Goal: Information Seeking & Learning: Learn about a topic

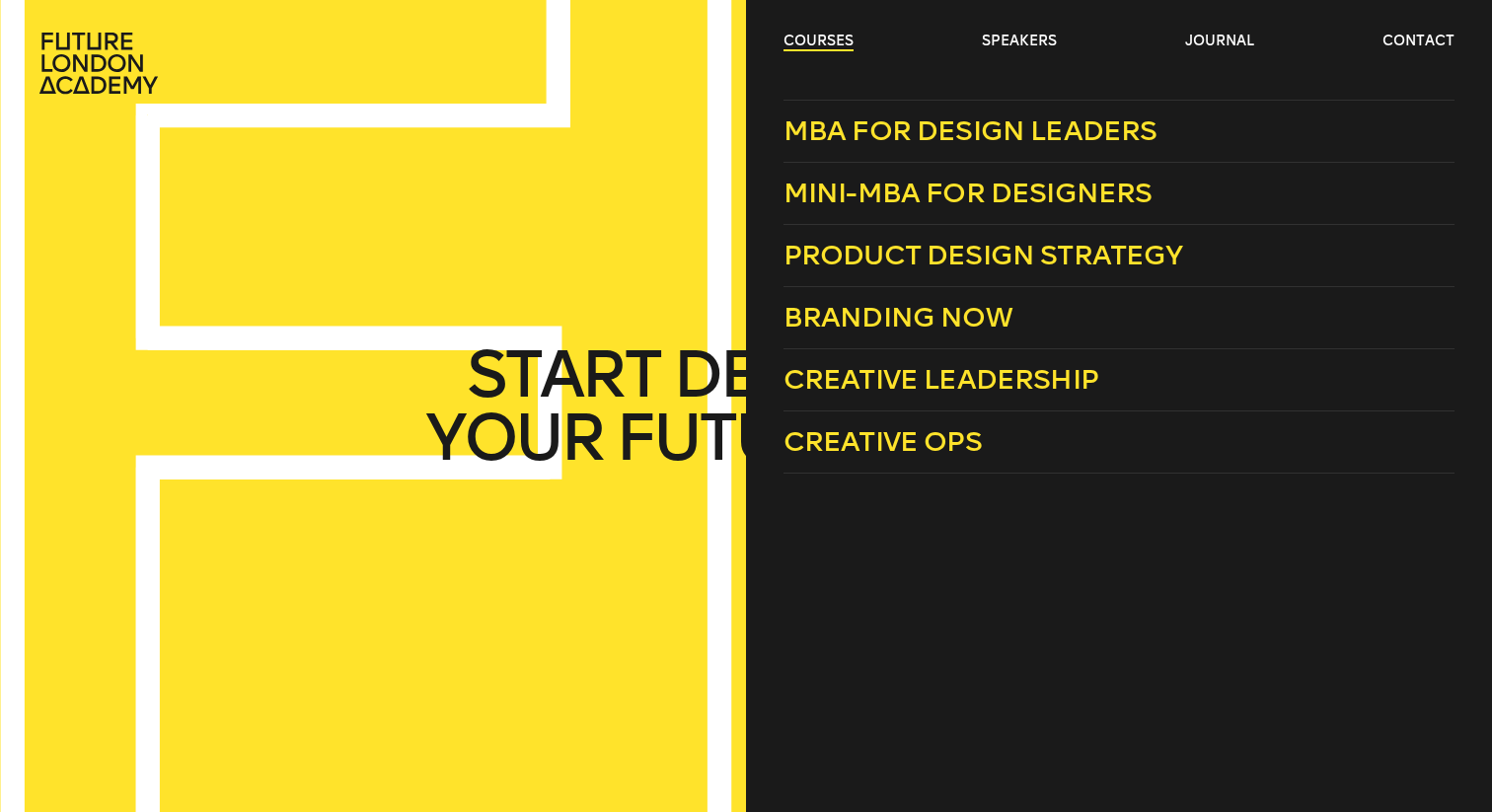
click at [812, 33] on link "courses" at bounding box center [818, 42] width 70 height 20
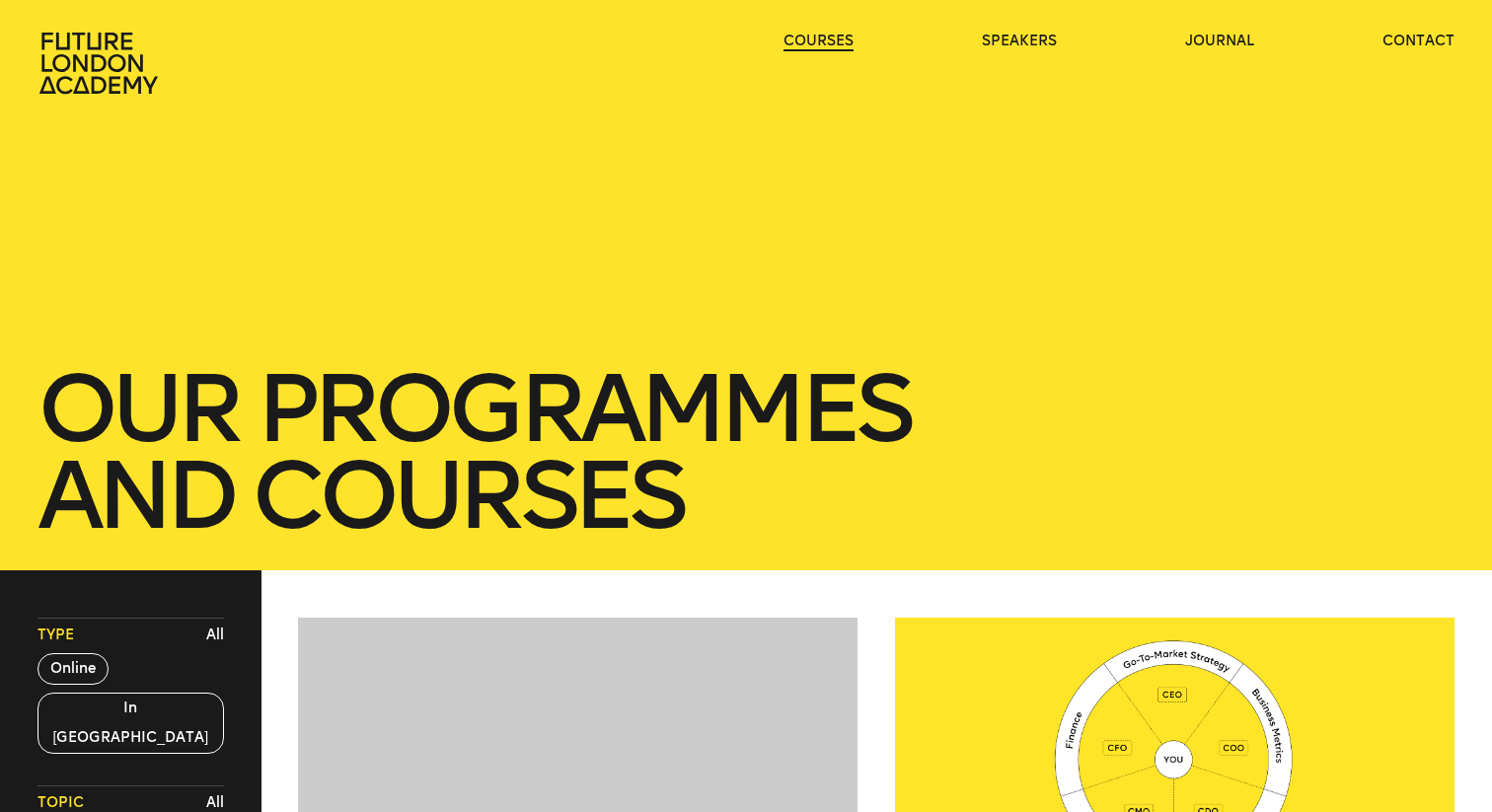
click at [812, 33] on link "courses" at bounding box center [818, 42] width 70 height 20
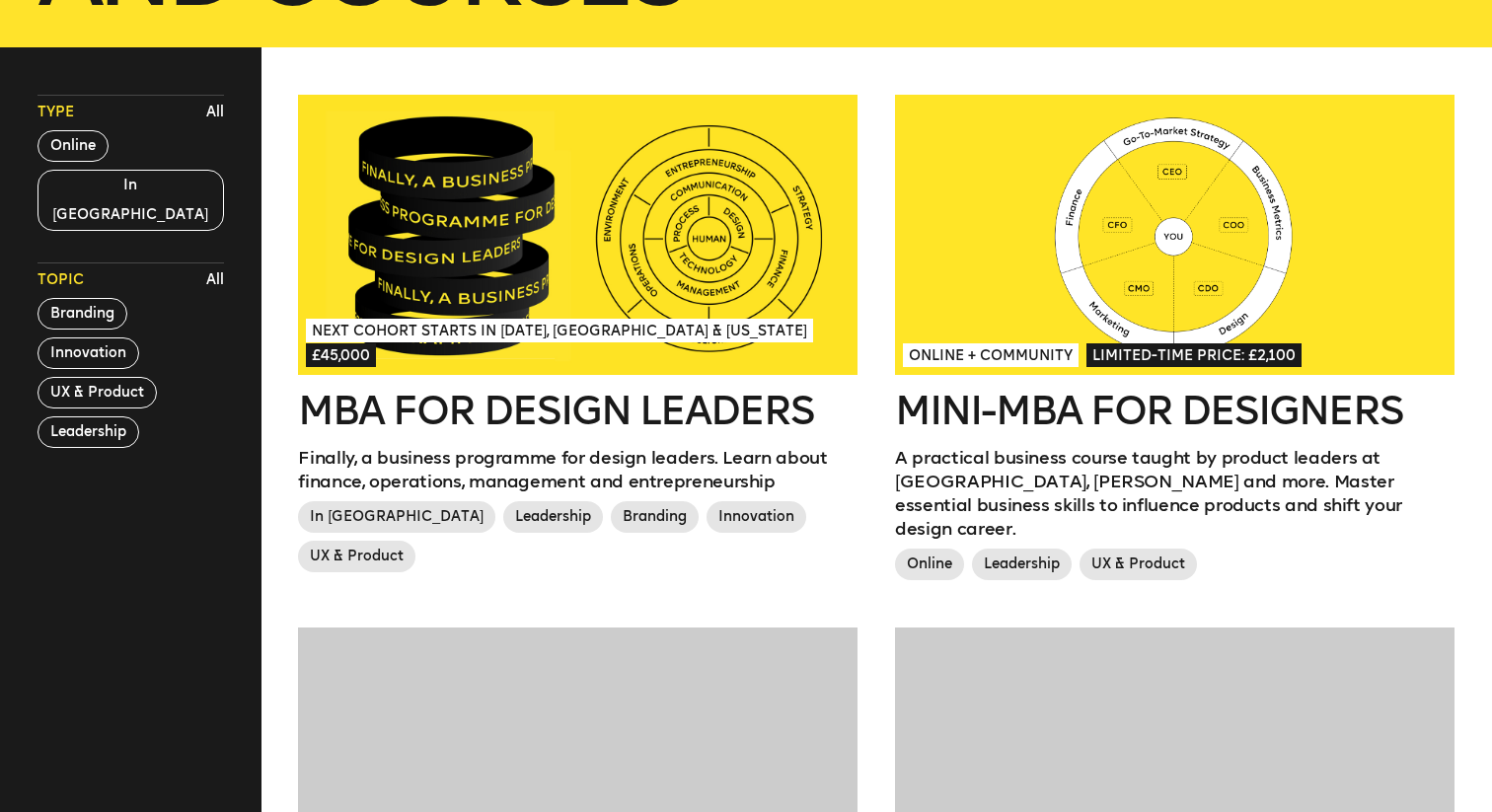
scroll to position [552, 0]
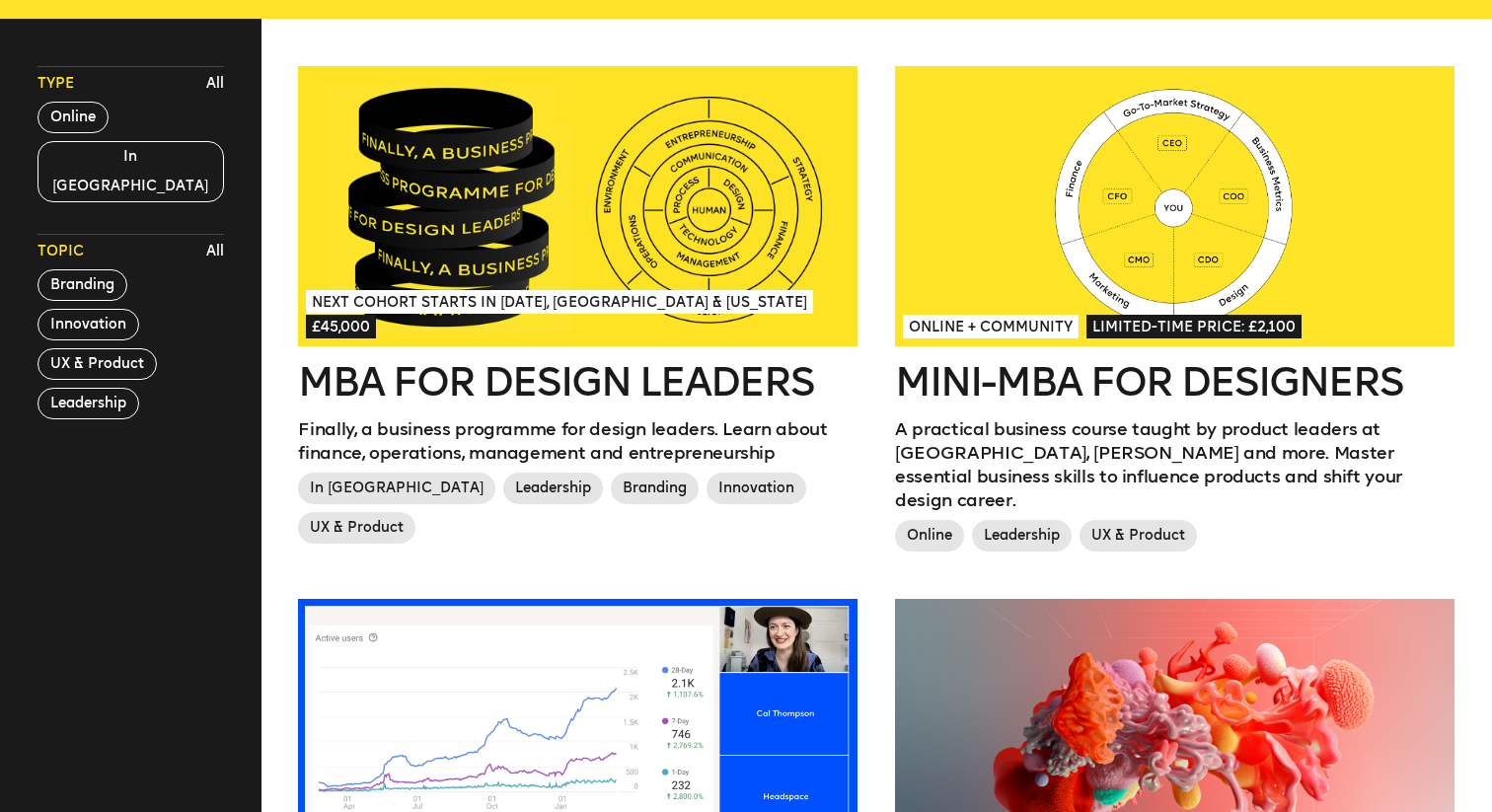
click at [472, 169] on div at bounding box center [578, 206] width 560 height 280
click at [77, 118] on button "Online" at bounding box center [73, 117] width 71 height 32
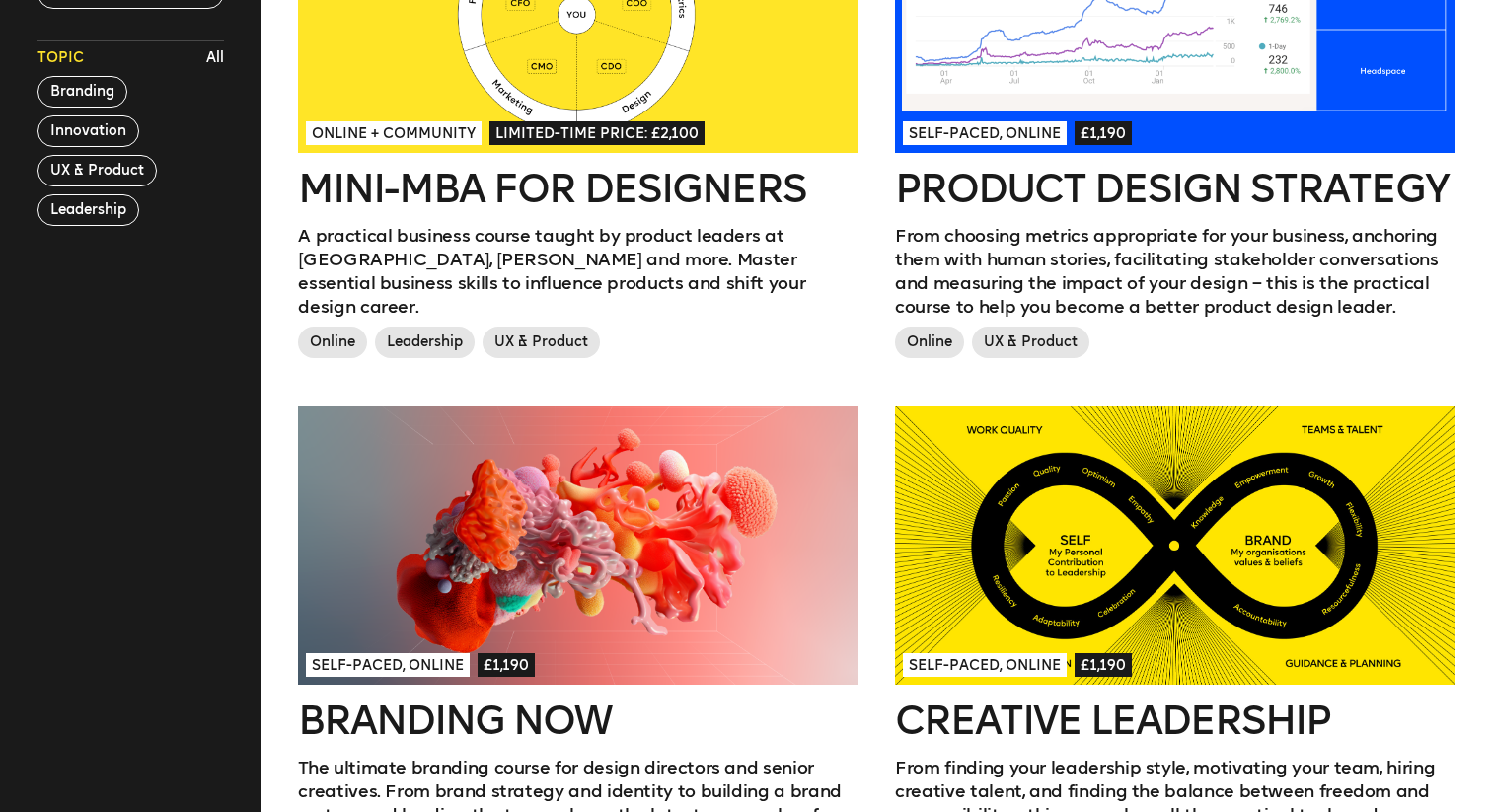
scroll to position [560, 0]
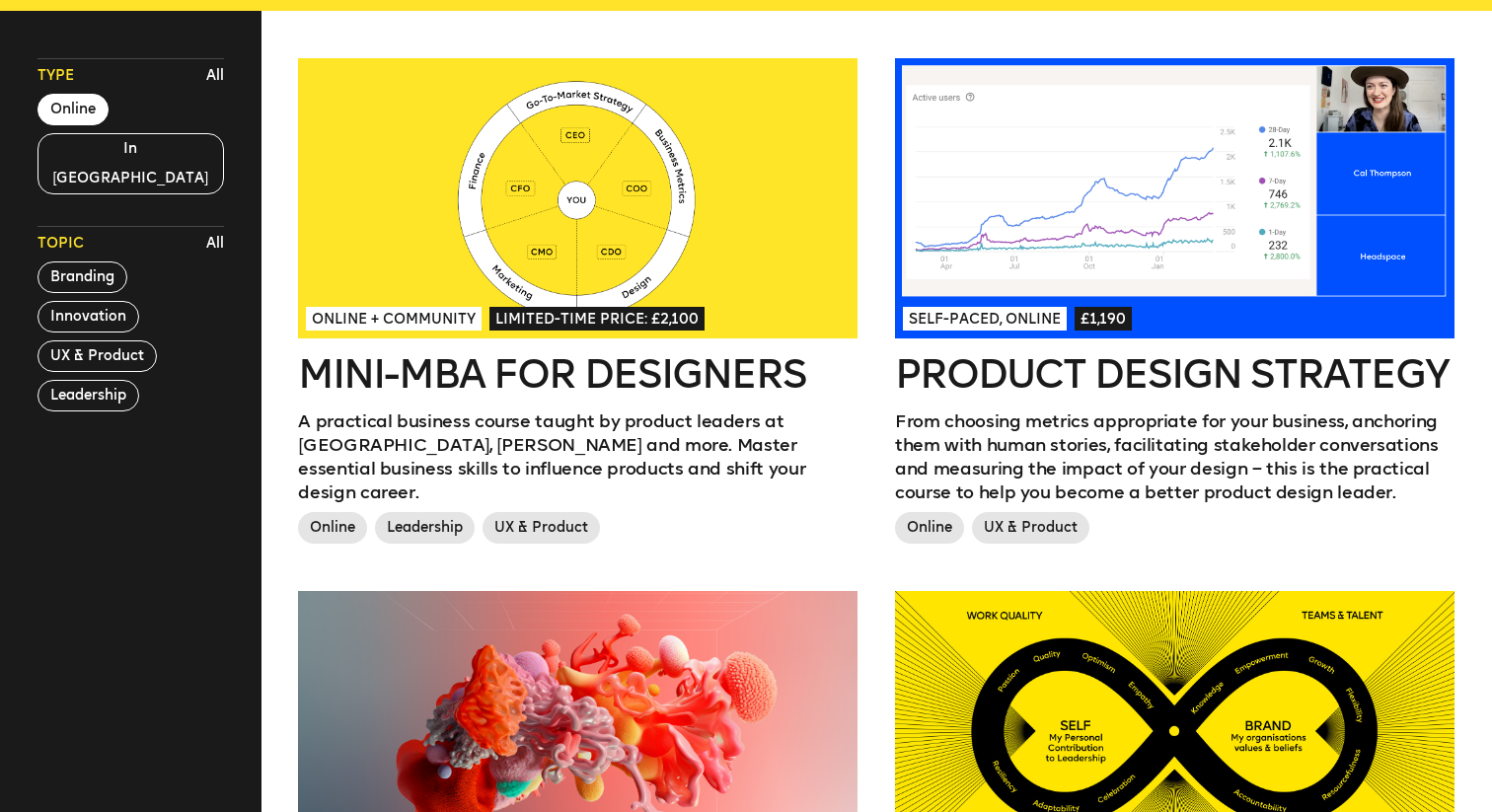
click at [746, 272] on div at bounding box center [578, 199] width 560 height 280
click at [1068, 171] on div at bounding box center [1175, 199] width 560 height 280
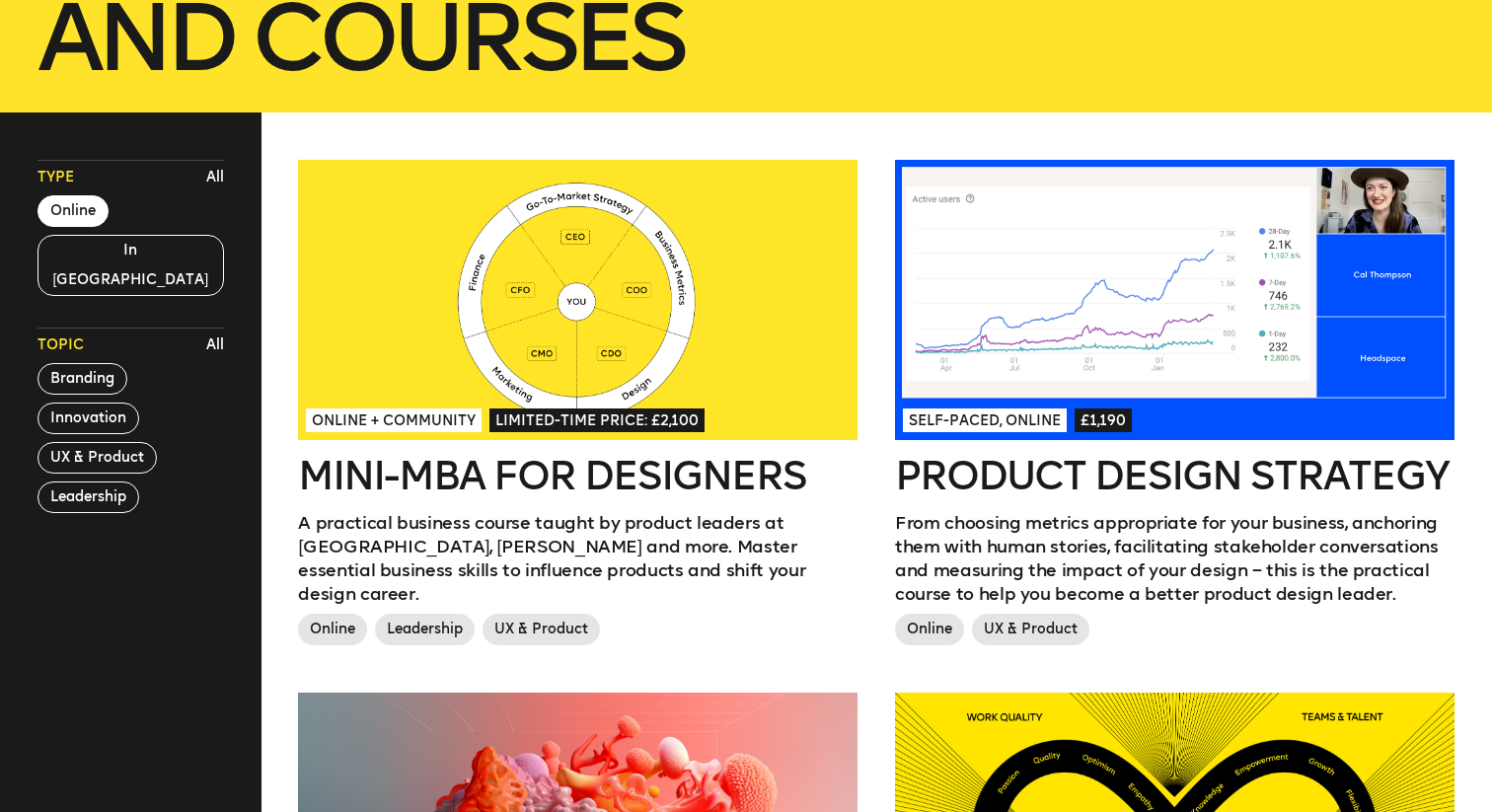
scroll to position [502, 0]
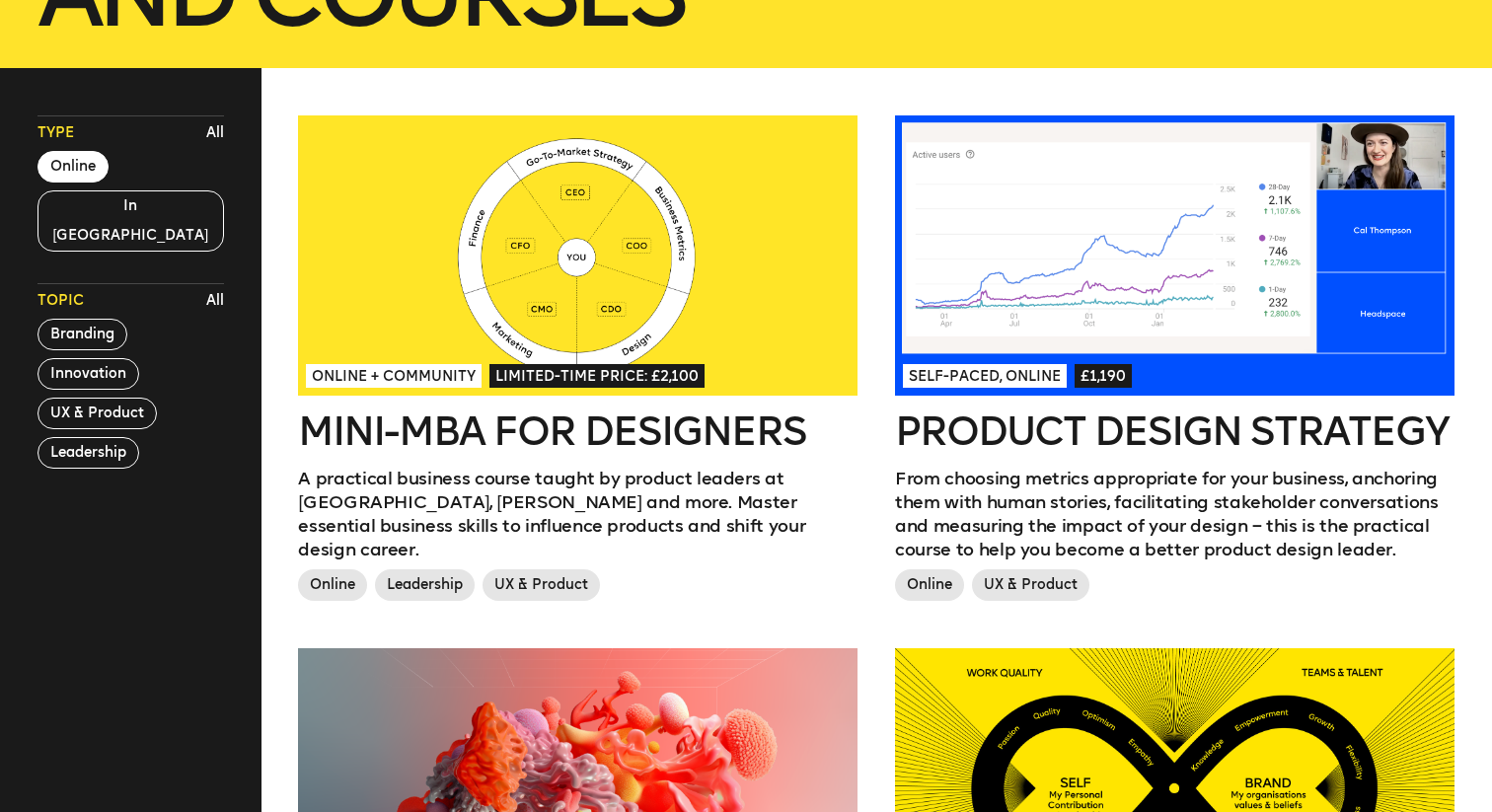
click at [973, 261] on div at bounding box center [1175, 255] width 560 height 280
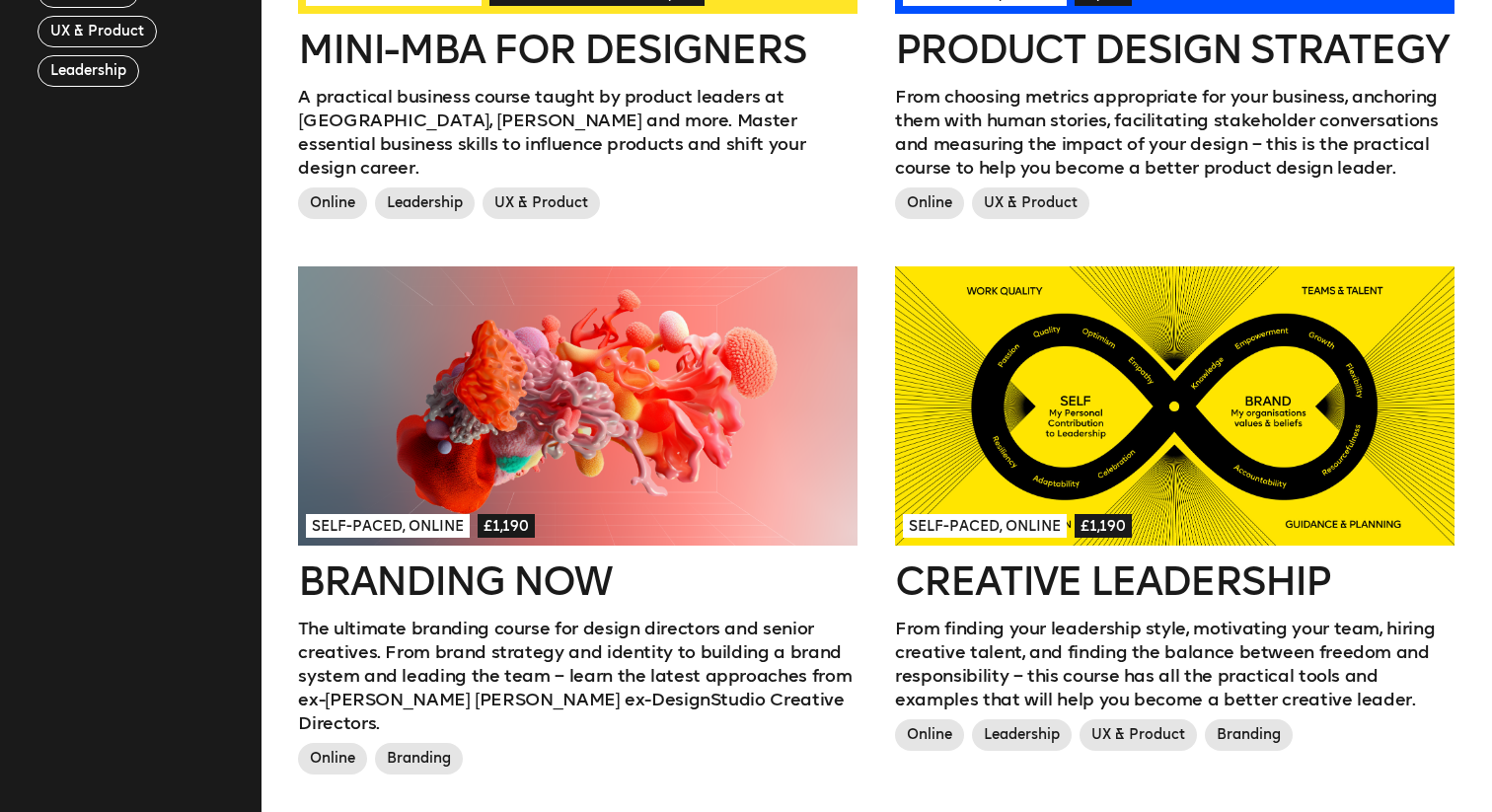
scroll to position [429, 0]
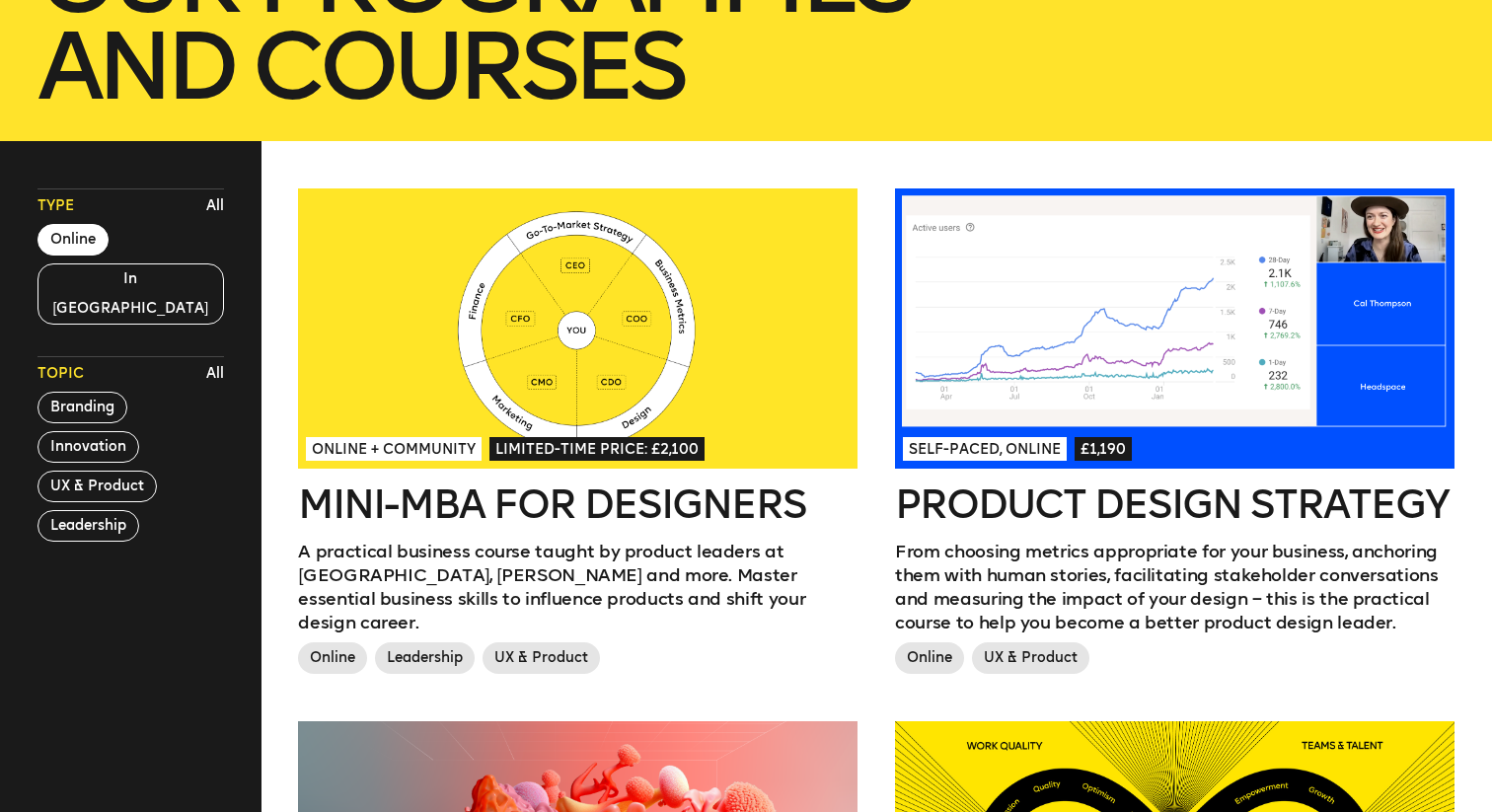
click at [681, 300] on div at bounding box center [578, 329] width 560 height 280
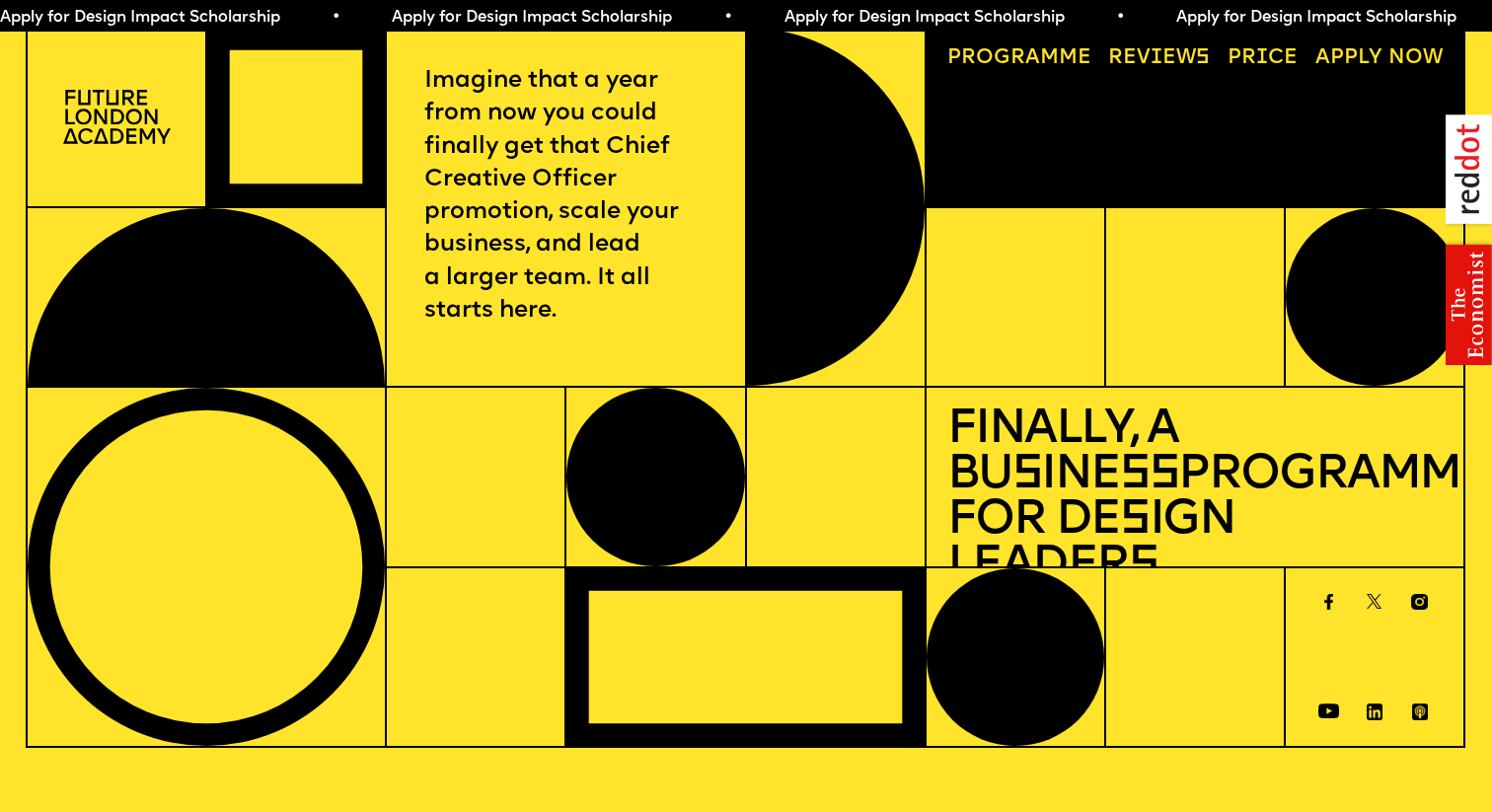
click at [1180, 474] on h1 "Finally, a Bu s ine ss Programme for De s ign Leader s" at bounding box center [1194, 499] width 495 height 182
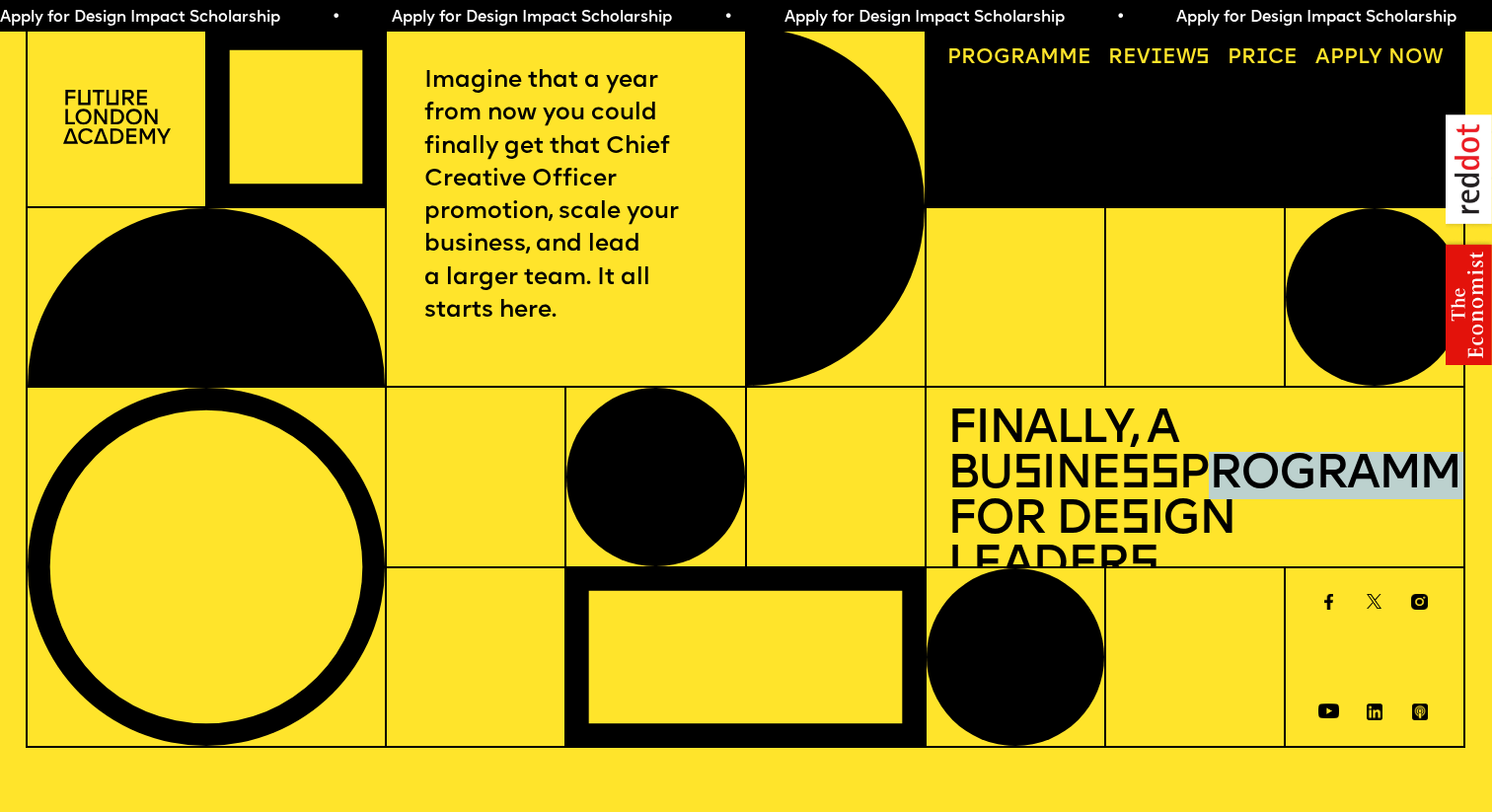
click at [1180, 474] on h1 "Finally, a Bu s ine ss Programme for De s ign Leader s" at bounding box center [1194, 499] width 495 height 182
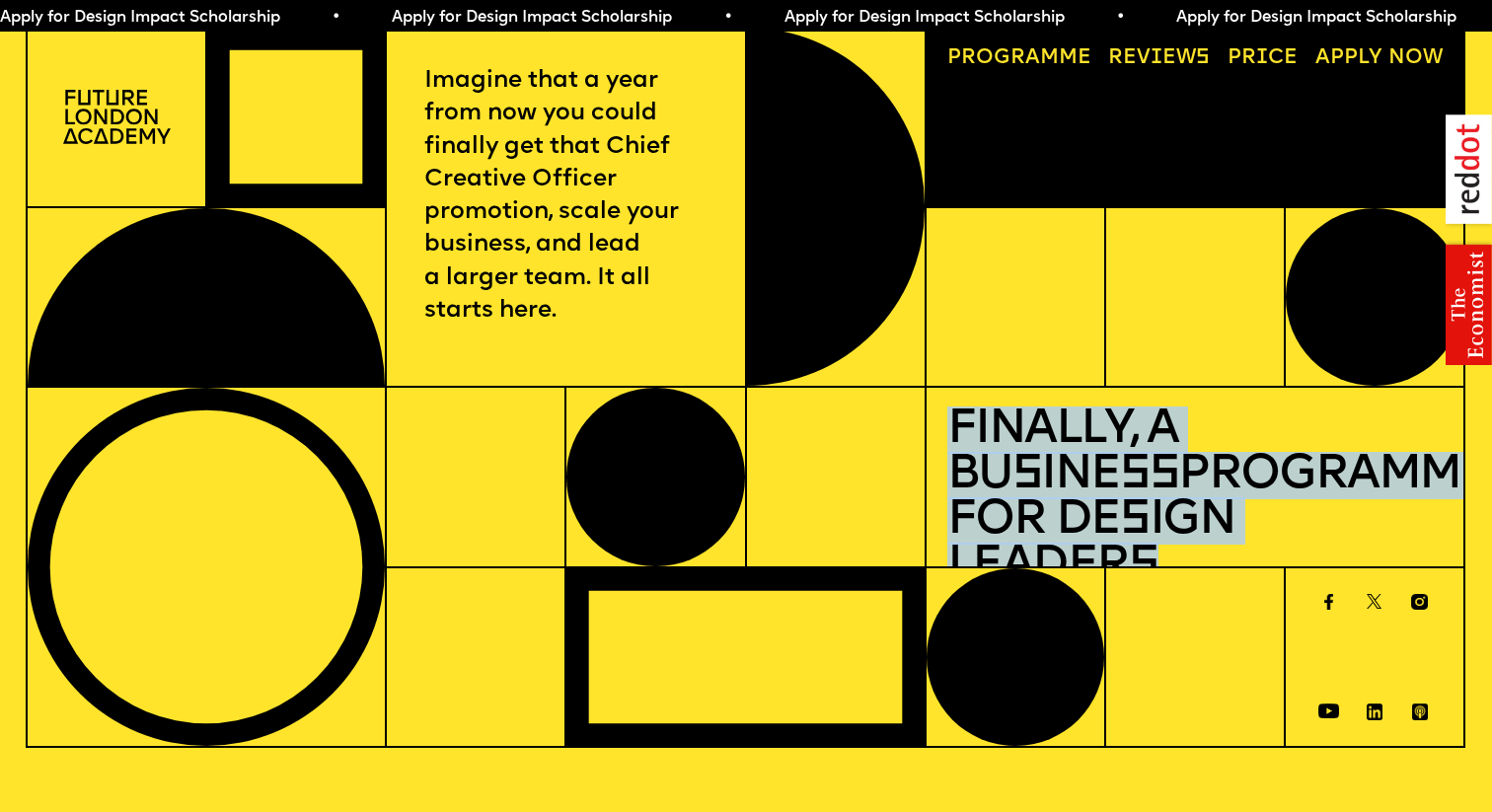
click at [1155, 515] on h1 "Finally, a Bu s ine ss Programme for De s ign Leader s" at bounding box center [1194, 499] width 495 height 182
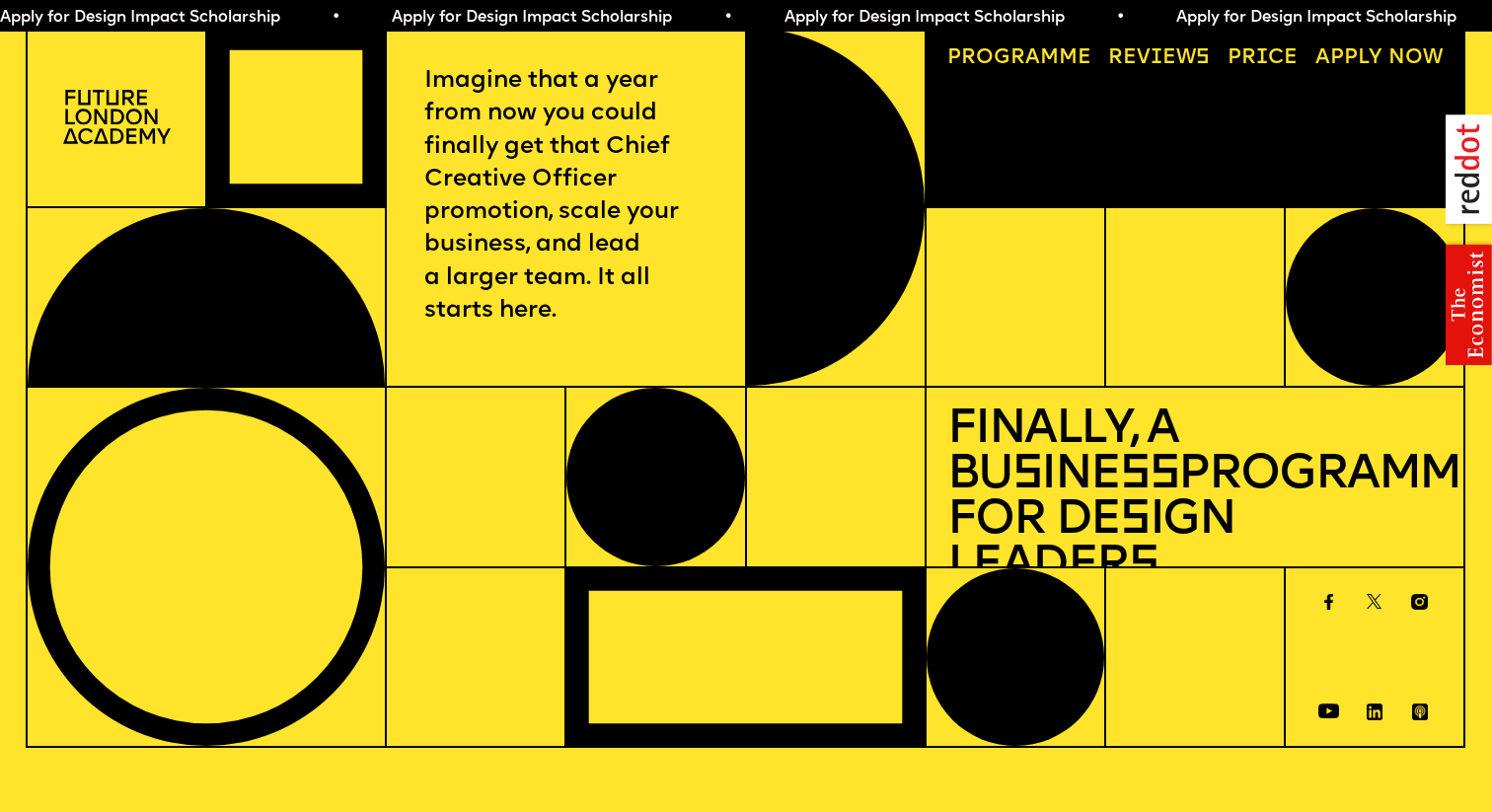
click at [1000, 65] on link "Progr a mme" at bounding box center [1018, 60] width 165 height 42
click at [119, 130] on img at bounding box center [117, 116] width 107 height 55
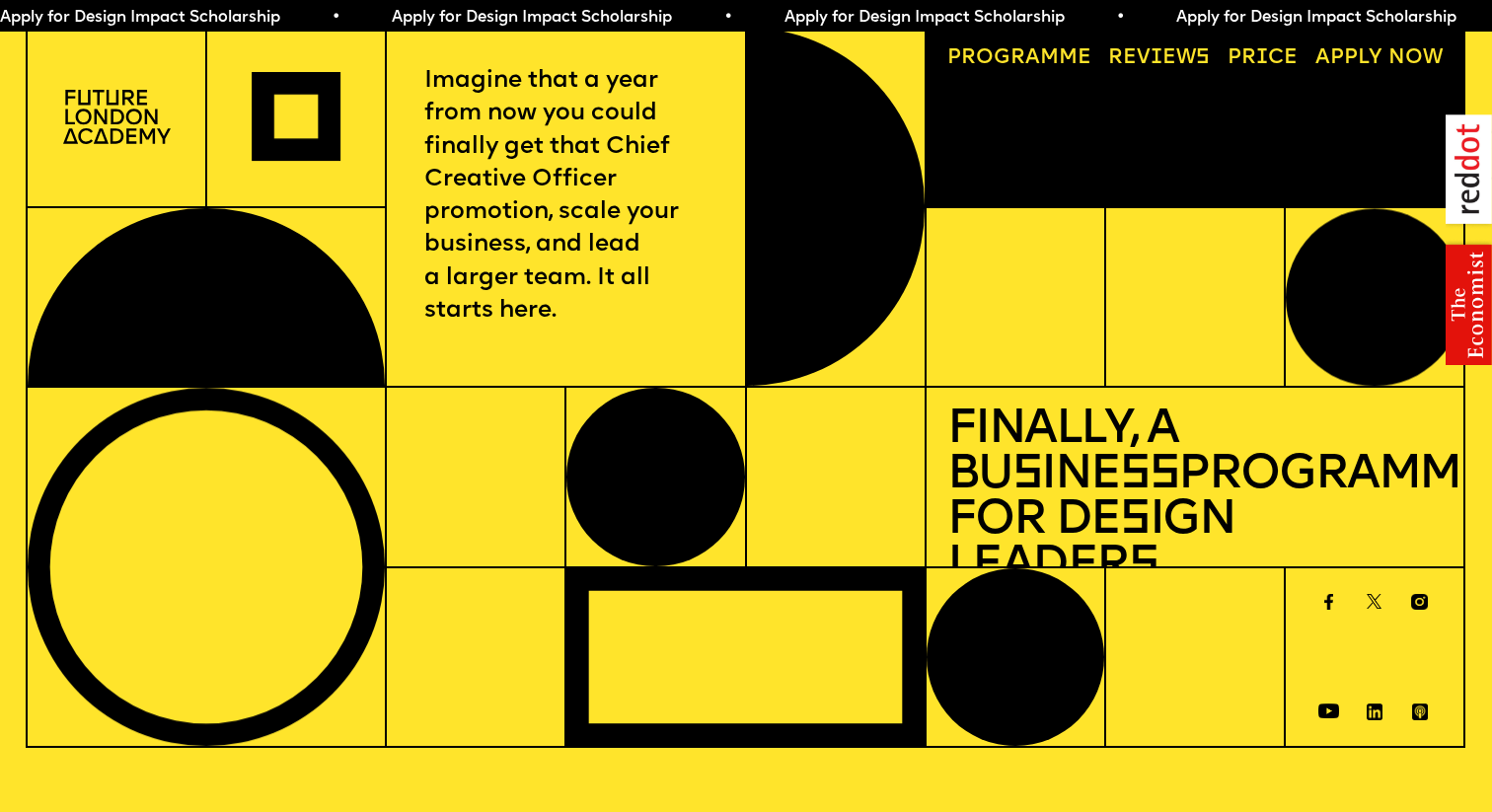
click at [104, 139] on img at bounding box center [117, 116] width 107 height 55
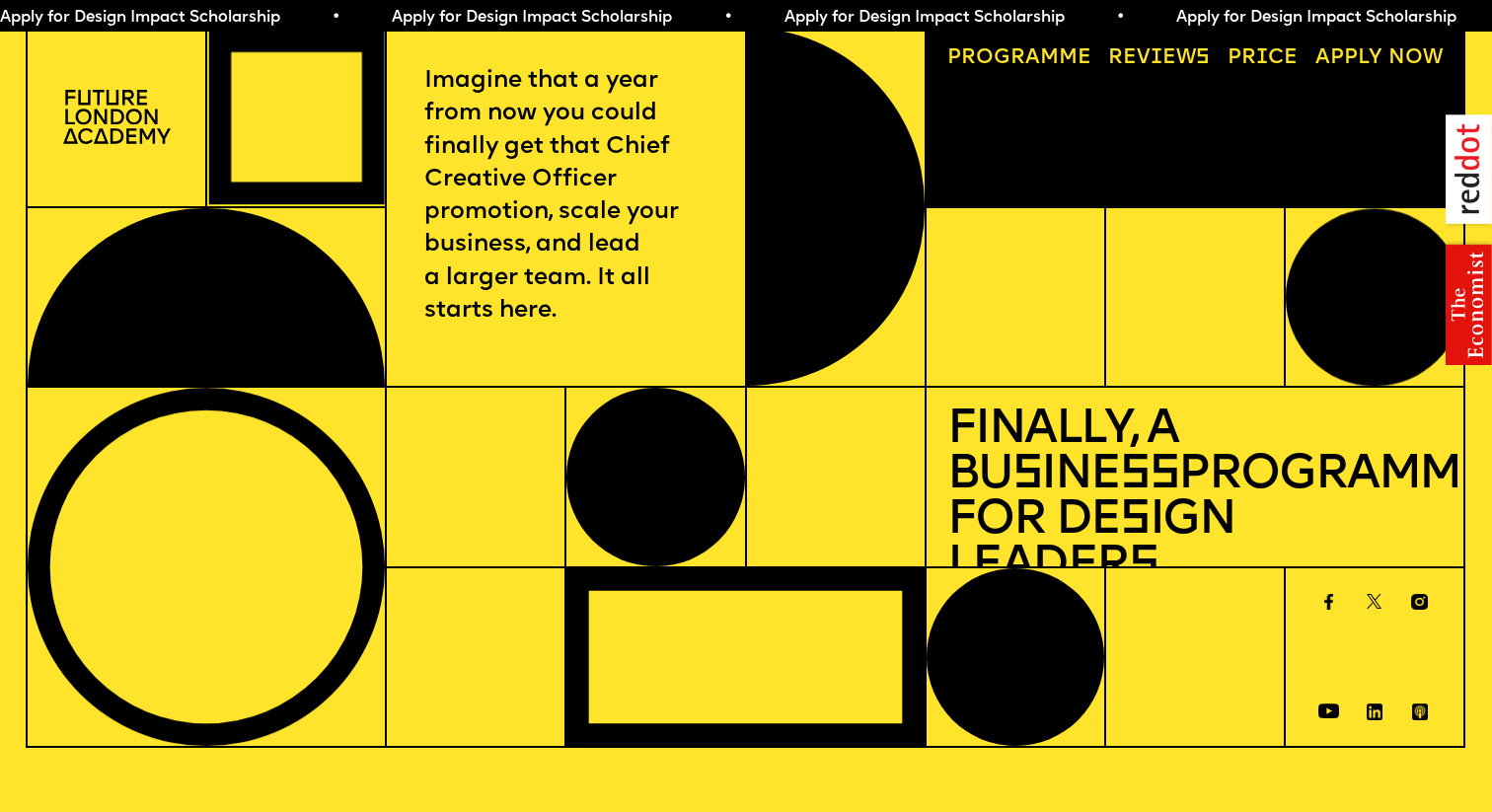
click at [121, 113] on img at bounding box center [117, 116] width 107 height 55
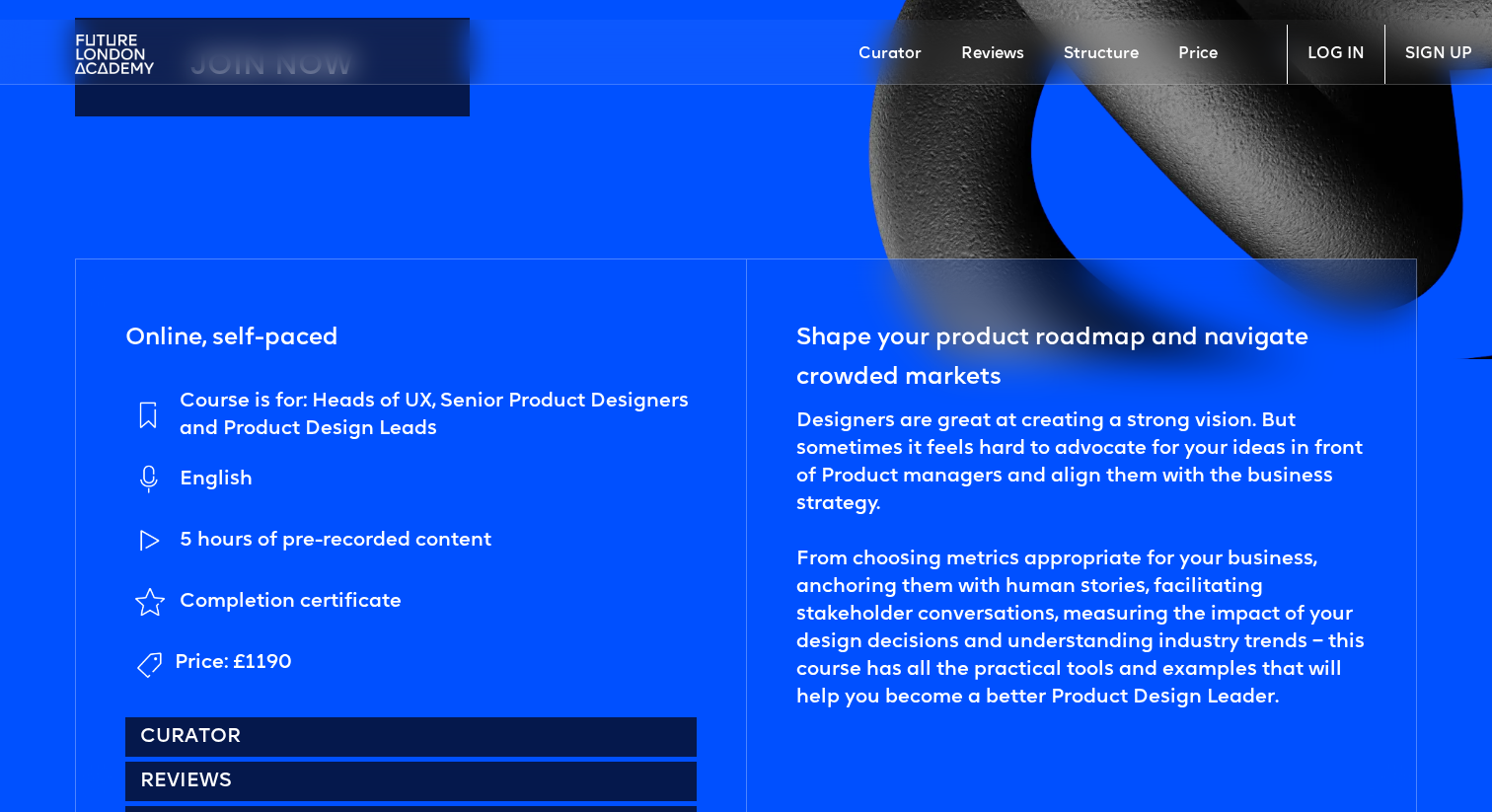
scroll to position [866, 0]
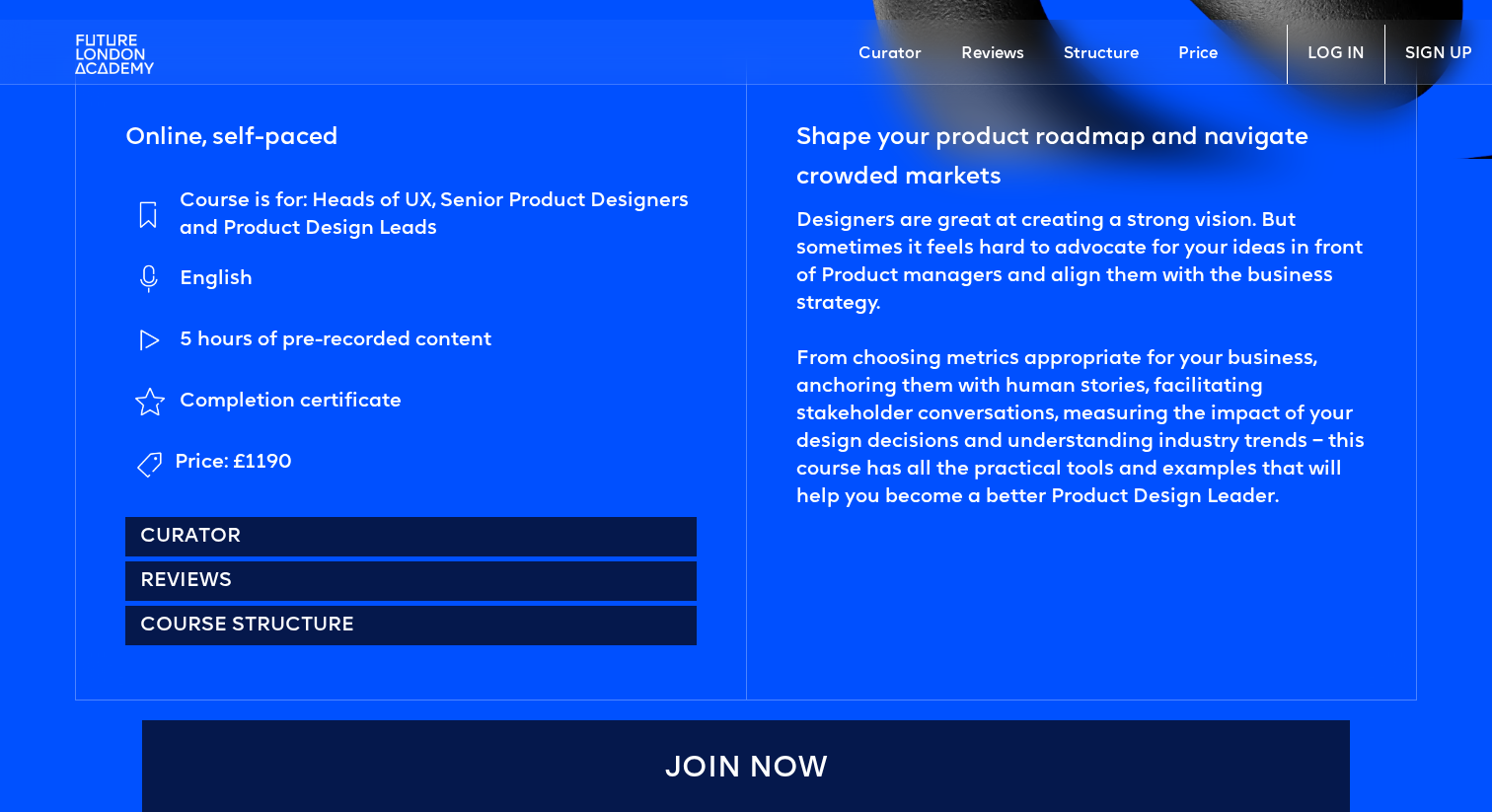
click at [294, 409] on div "Completion certificate" at bounding box center [291, 402] width 222 height 28
click at [280, 451] on div "Price: £1190" at bounding box center [233, 463] width 117 height 28
click at [297, 411] on div "Completion certificate" at bounding box center [291, 402] width 222 height 28
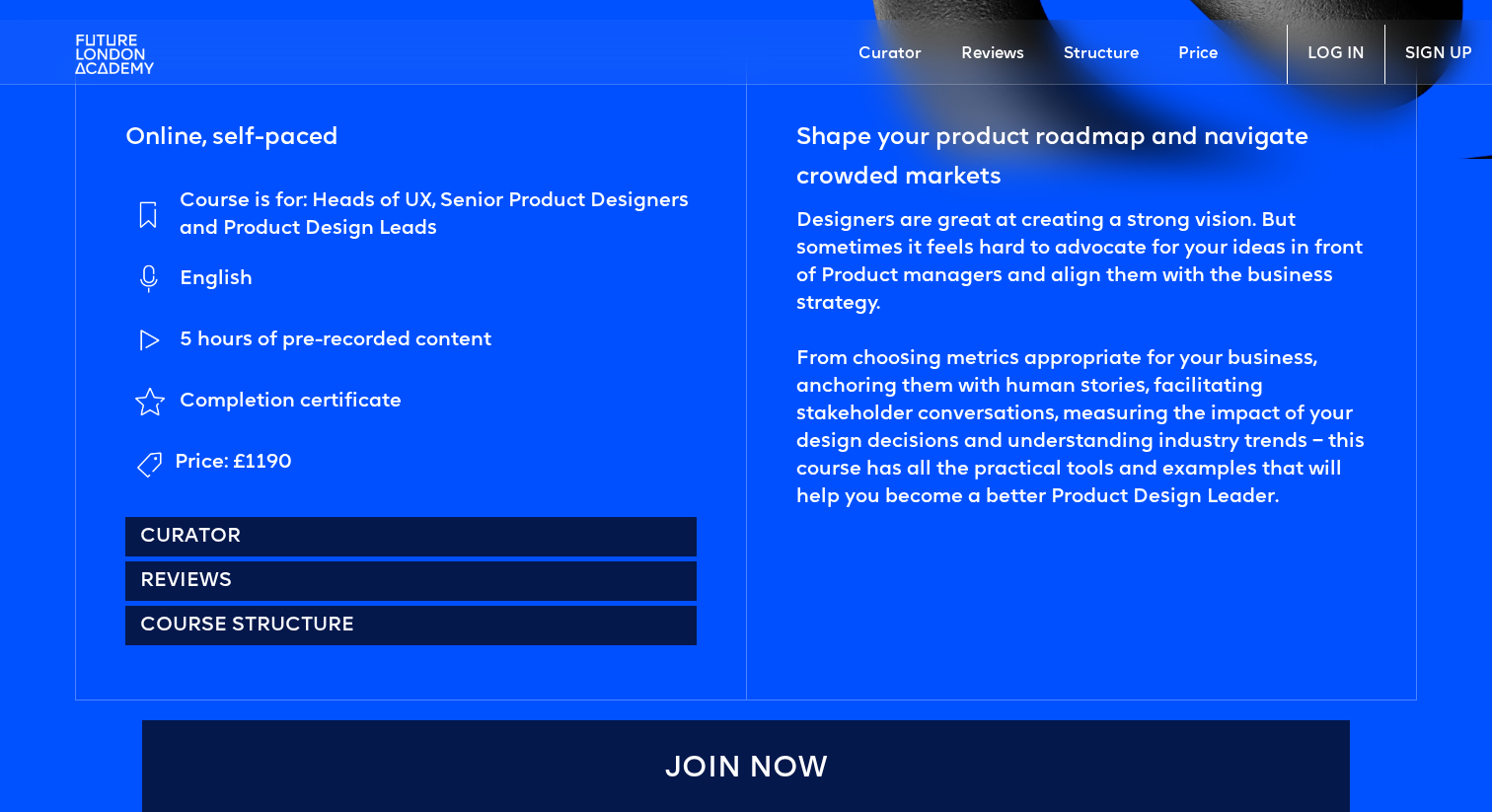
click at [297, 411] on div "Completion certificate" at bounding box center [291, 402] width 222 height 28
click at [268, 462] on div "Price: £1190" at bounding box center [233, 463] width 117 height 28
click at [273, 455] on div "Price: £1190" at bounding box center [233, 463] width 117 height 28
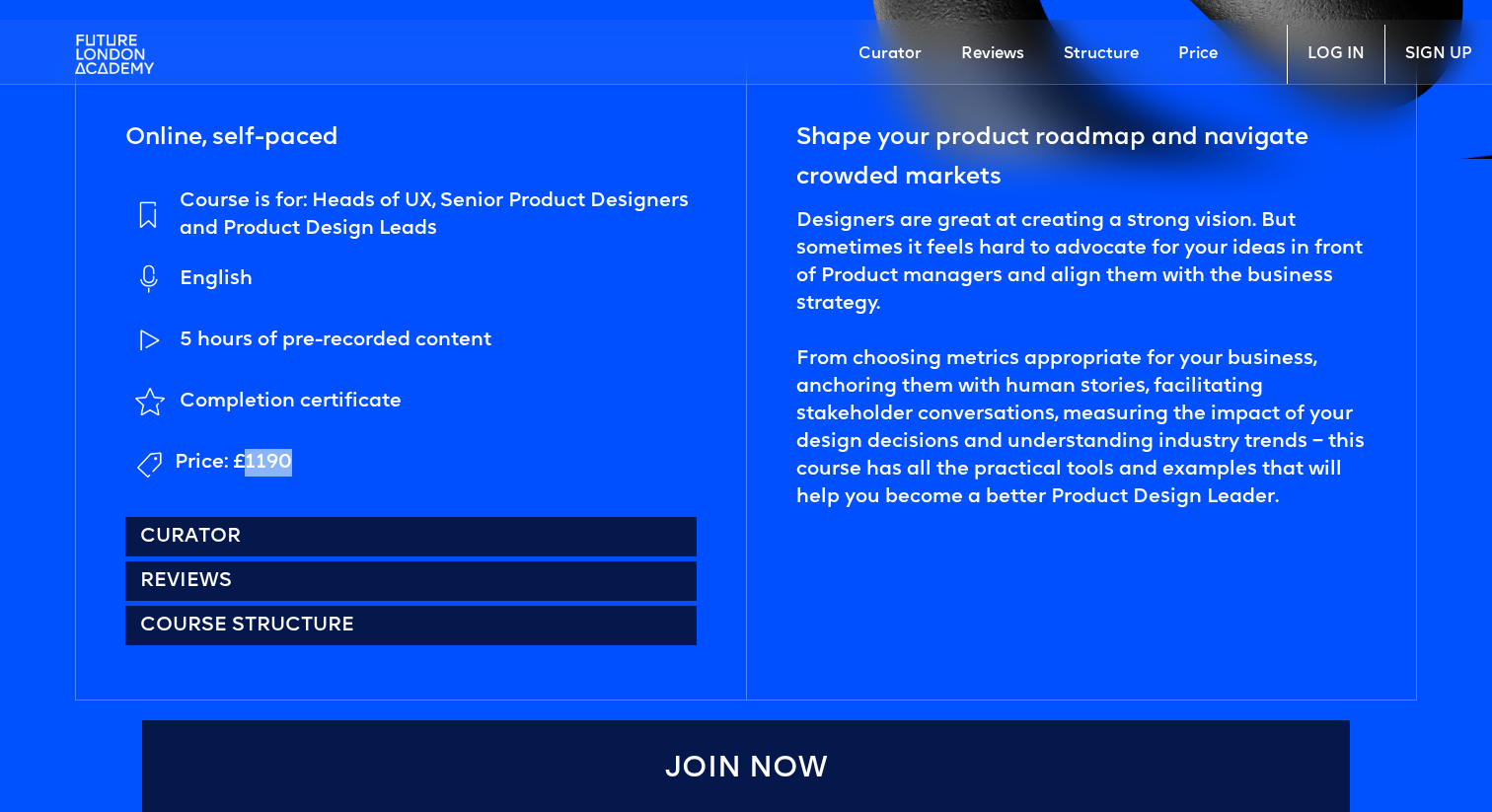
click at [273, 455] on div "Price: £1190" at bounding box center [233, 463] width 117 height 28
click at [323, 388] on div "Completion certificate" at bounding box center [291, 402] width 222 height 28
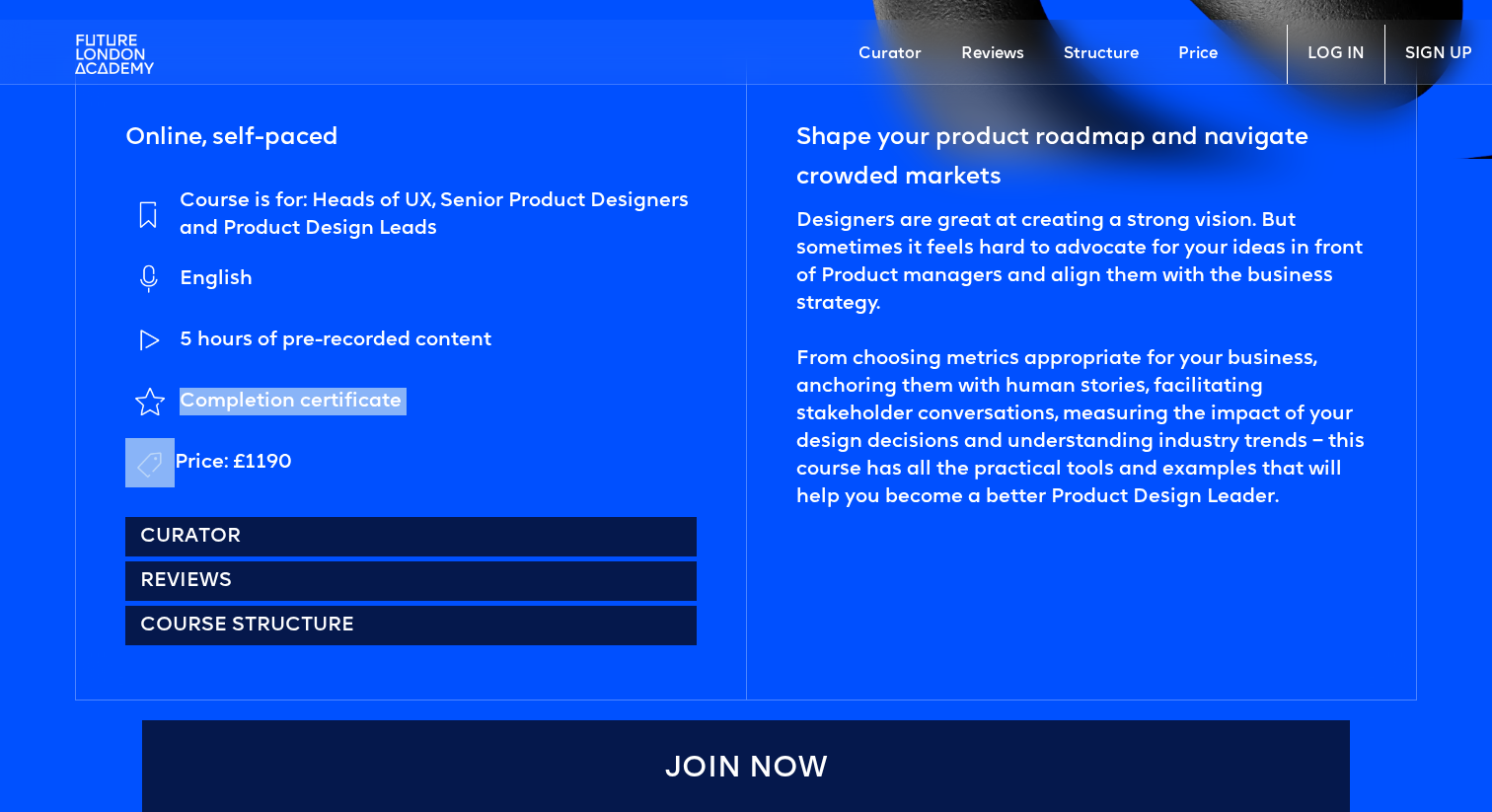
click at [313, 411] on div "Completion certificate" at bounding box center [291, 402] width 222 height 28
click at [351, 335] on div "5 hours of pre-recorded content" at bounding box center [336, 340] width 312 height 28
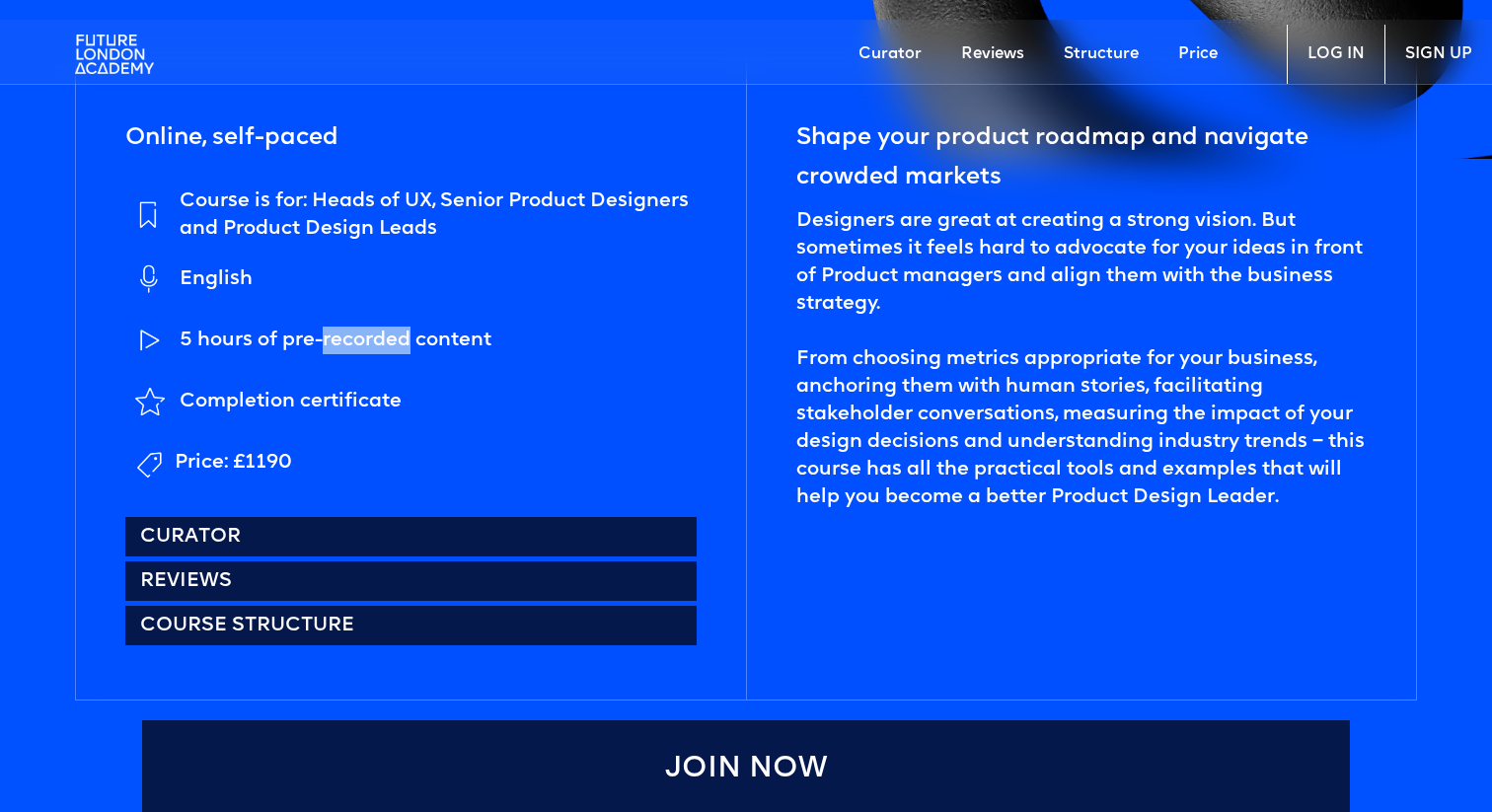
click at [351, 335] on div "5 hours of pre-recorded content" at bounding box center [336, 340] width 312 height 28
click at [335, 368] on ul "Course is for: Heads of UX, Senior Product Designers and Product Design Leads E…" at bounding box center [411, 338] width 572 height 300
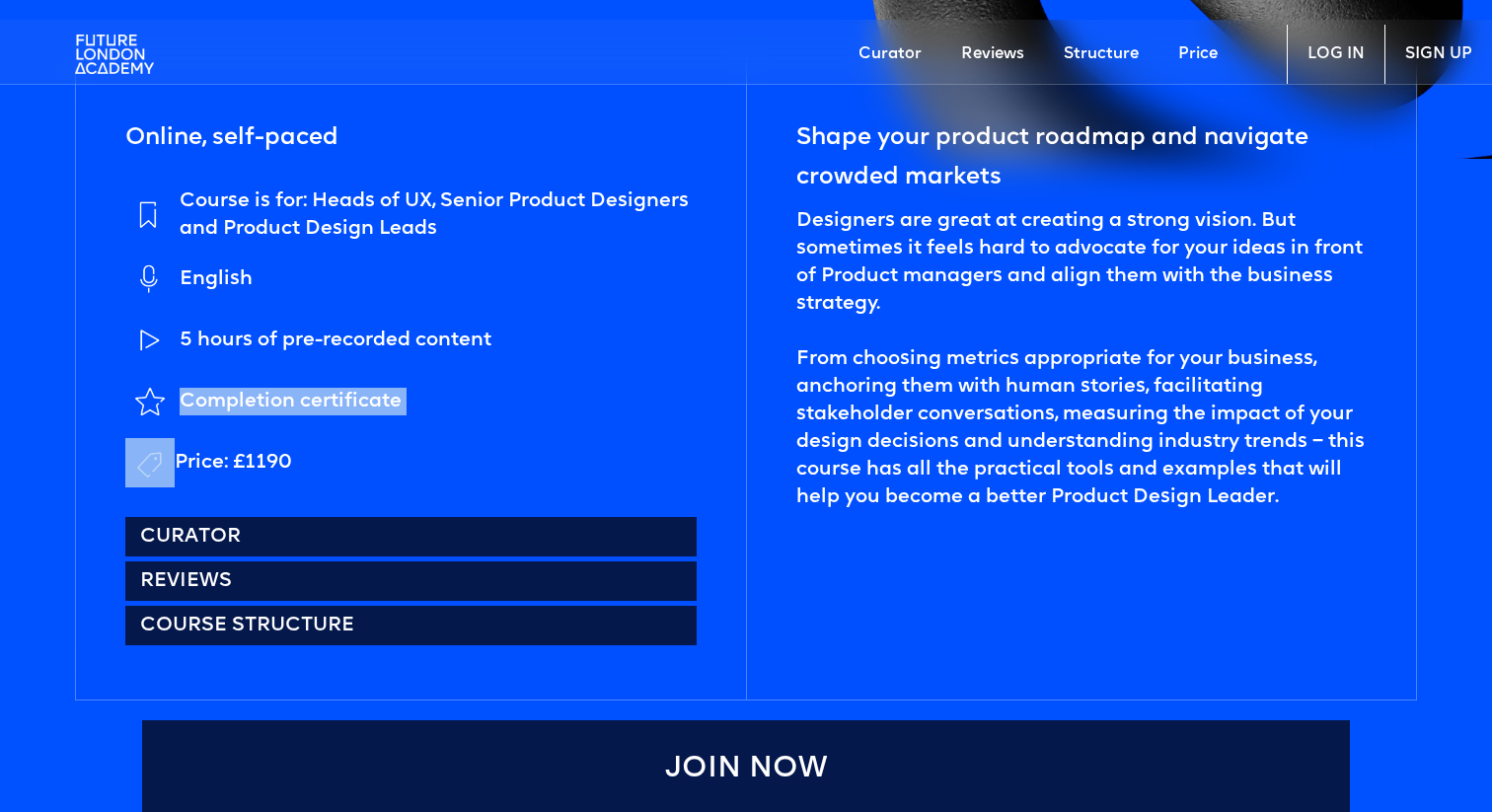
click at [362, 337] on div "5 hours of pre-recorded content" at bounding box center [336, 340] width 312 height 28
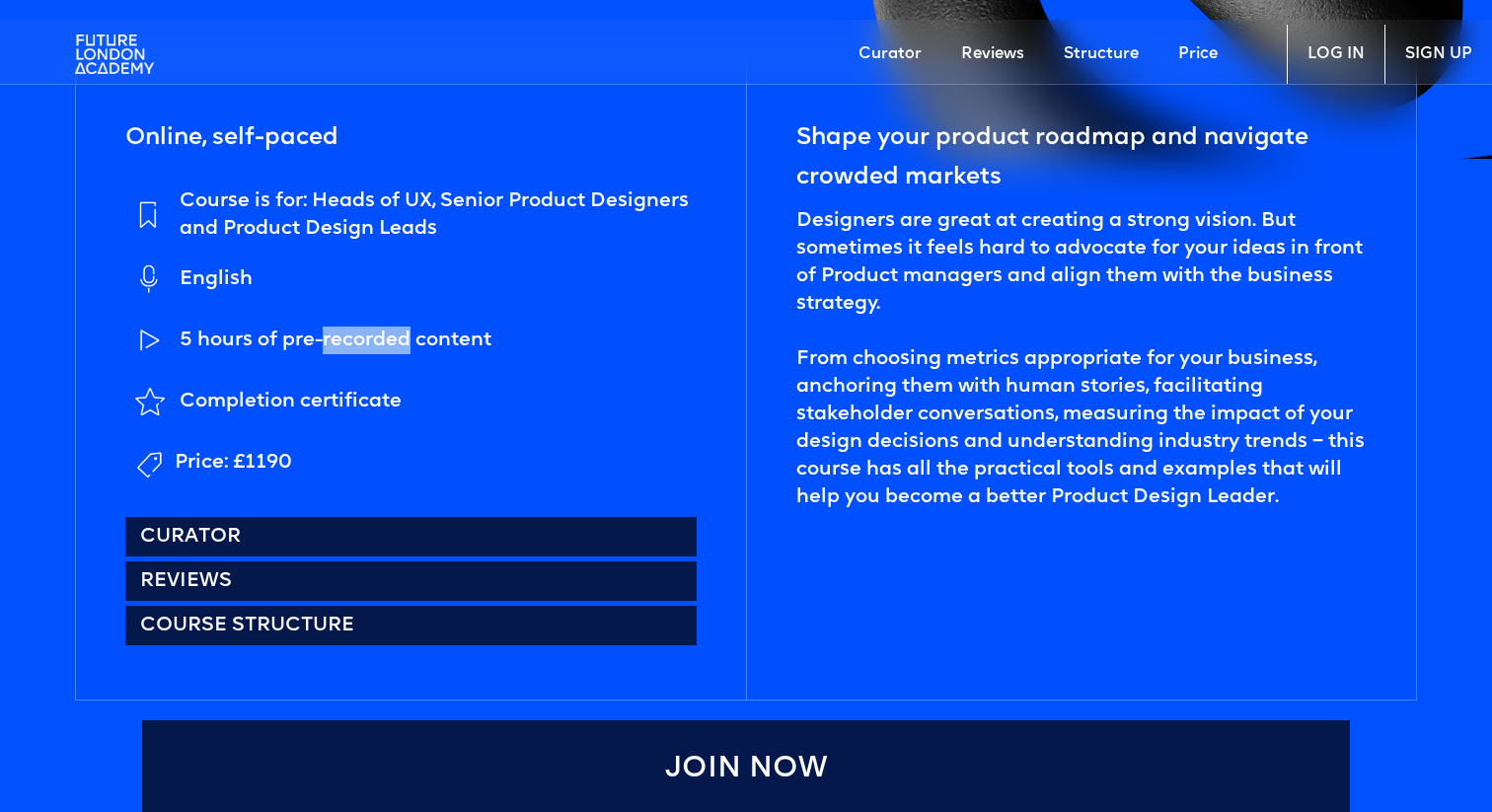
click at [362, 337] on div "5 hours of pre-recorded content" at bounding box center [336, 340] width 312 height 28
click at [346, 373] on ul "Course is for: Heads of UX, Senior Product Designers and Product Design Leads E…" at bounding box center [411, 338] width 572 height 300
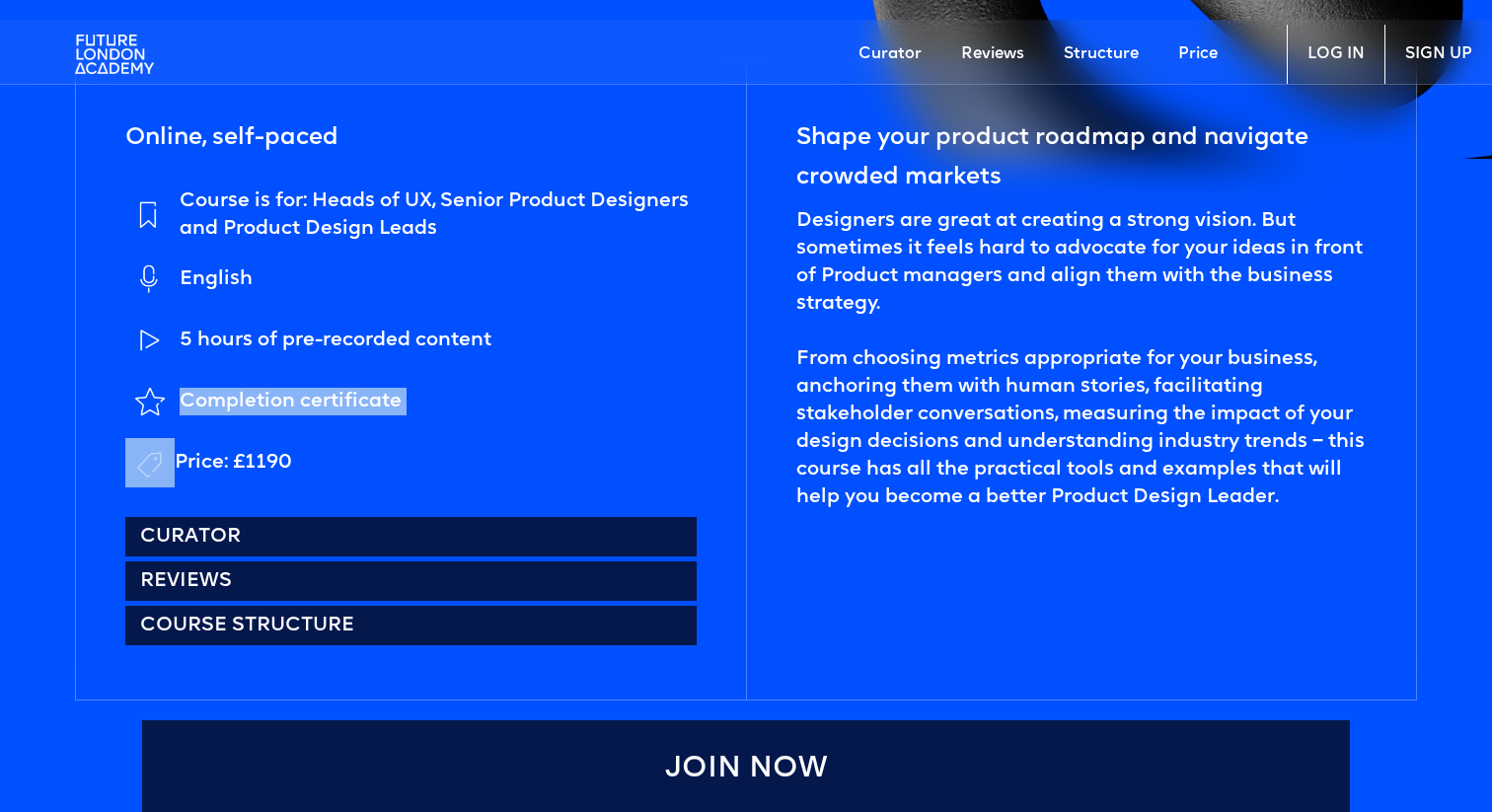
click at [375, 349] on div "5 hours of pre-recorded content" at bounding box center [336, 340] width 312 height 28
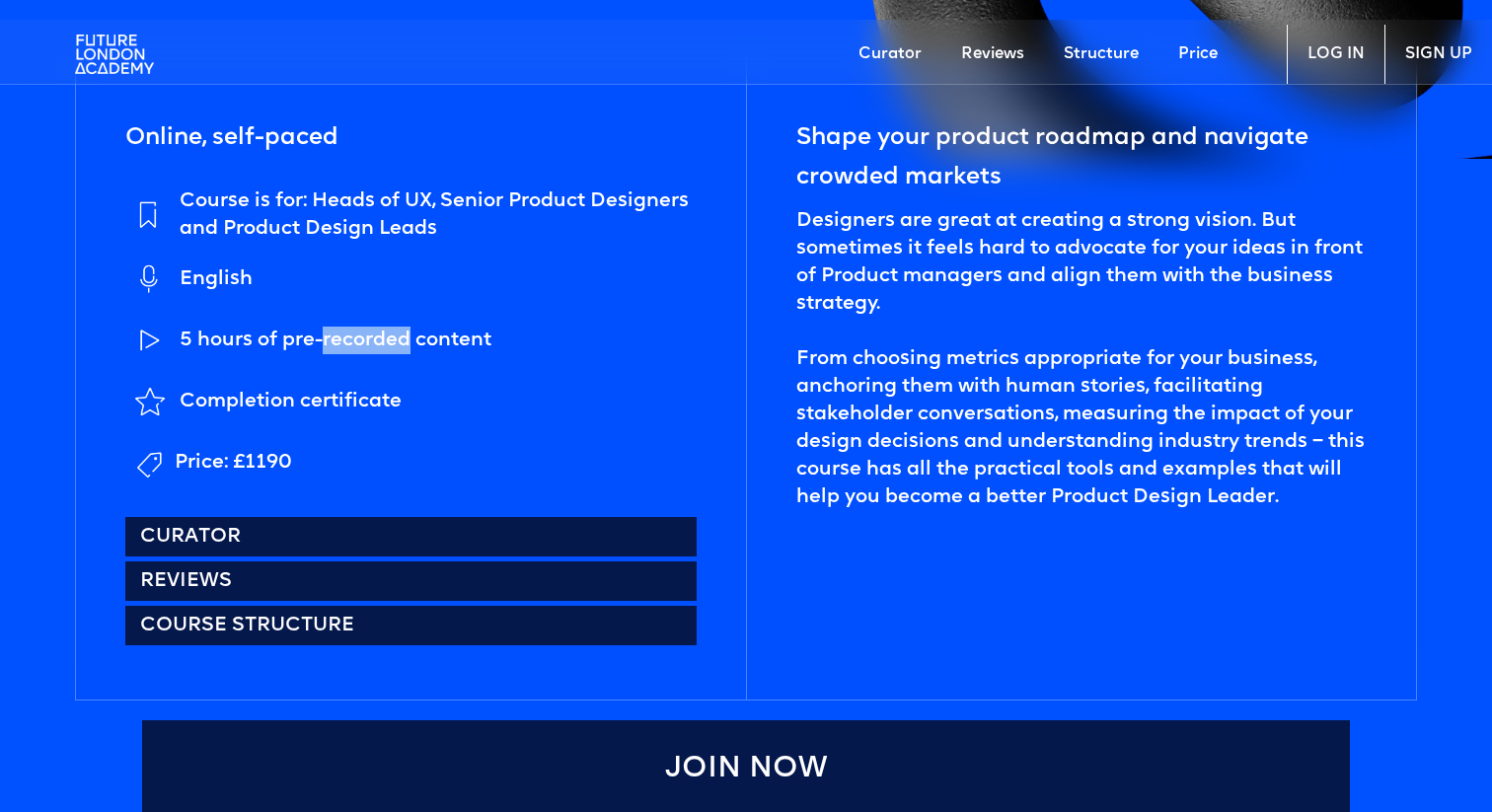
click at [364, 375] on ul "Course is for: Heads of UX, Senior Product Designers and Product Design Leads E…" at bounding box center [411, 338] width 572 height 300
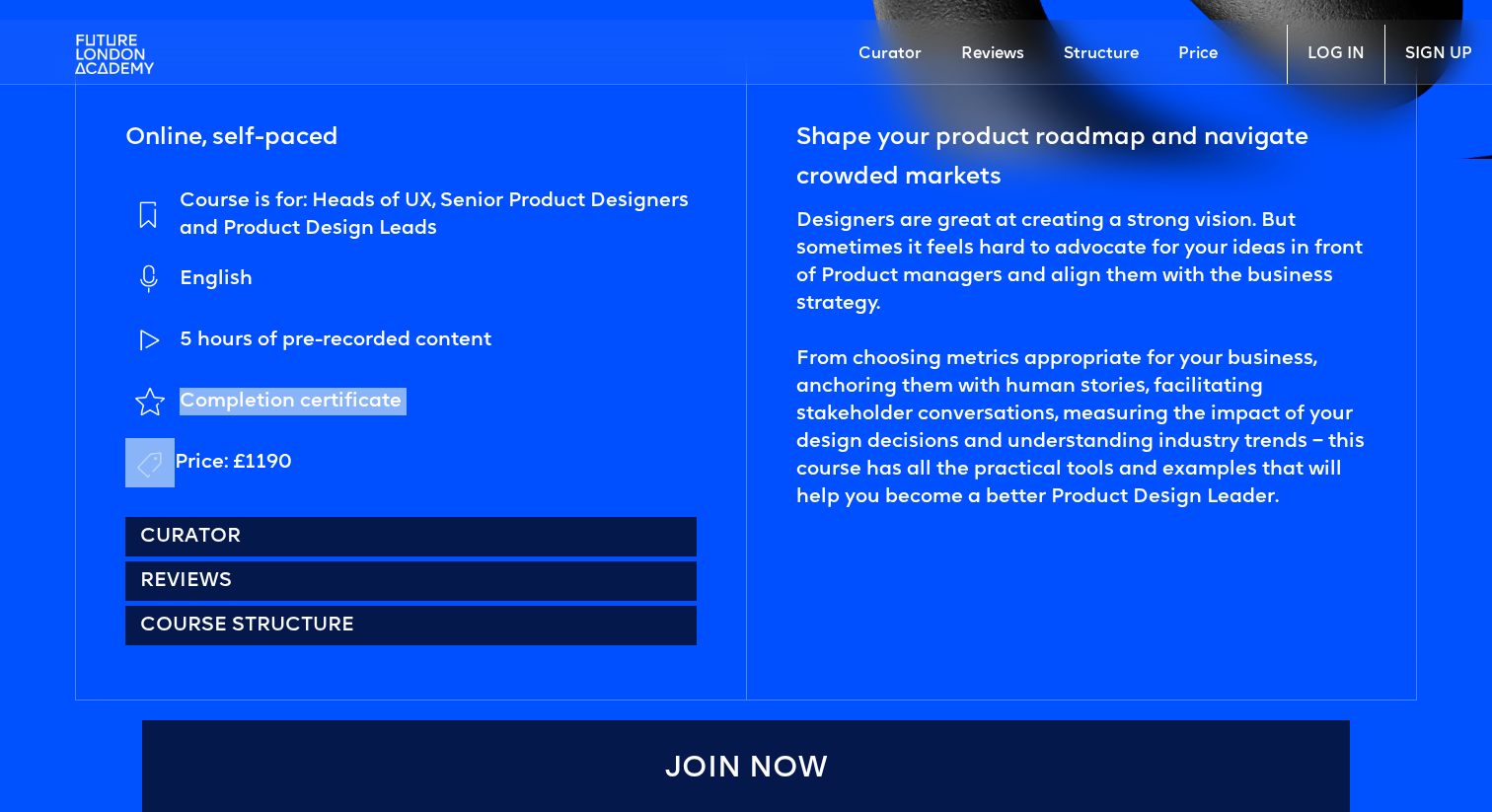
click at [343, 421] on li "Completion certificate" at bounding box center [411, 403] width 572 height 52
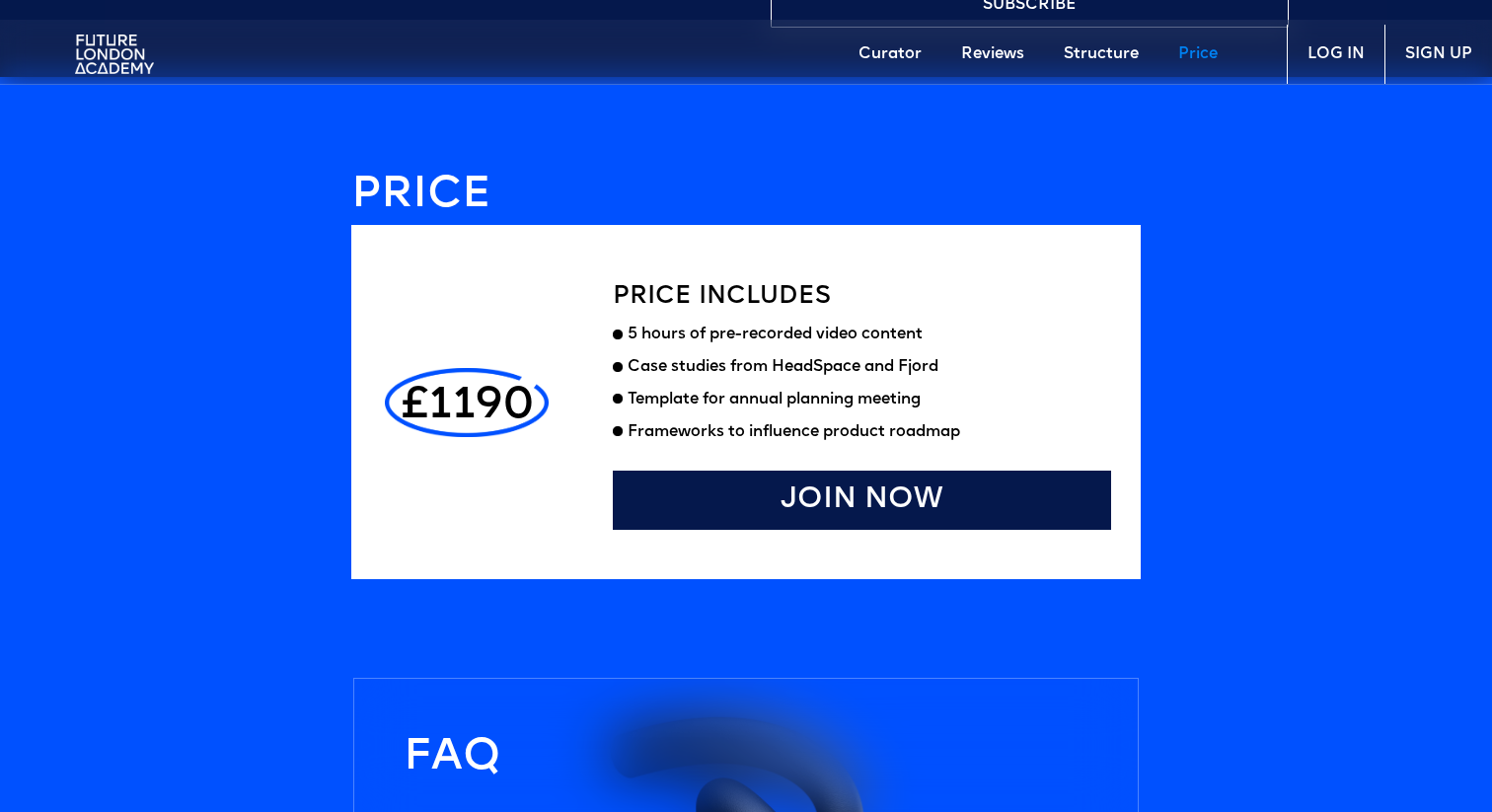
scroll to position [5287, 0]
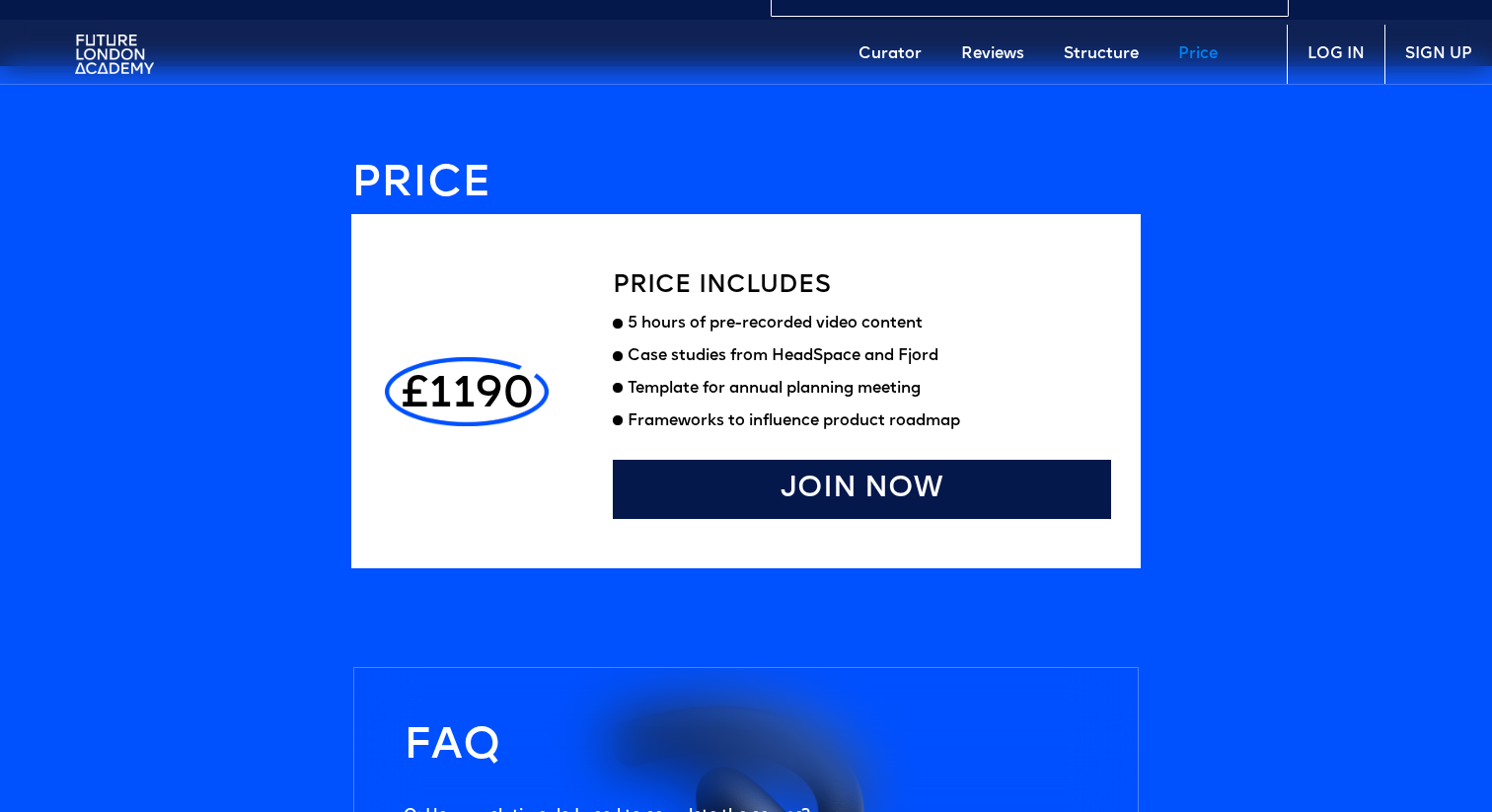
click at [775, 335] on div "5 hours of pre-recorded video content" at bounding box center [869, 324] width 483 height 21
click at [752, 367] on div "Case studies from HeadSpace and Fjord" at bounding box center [782, 356] width 311 height 21
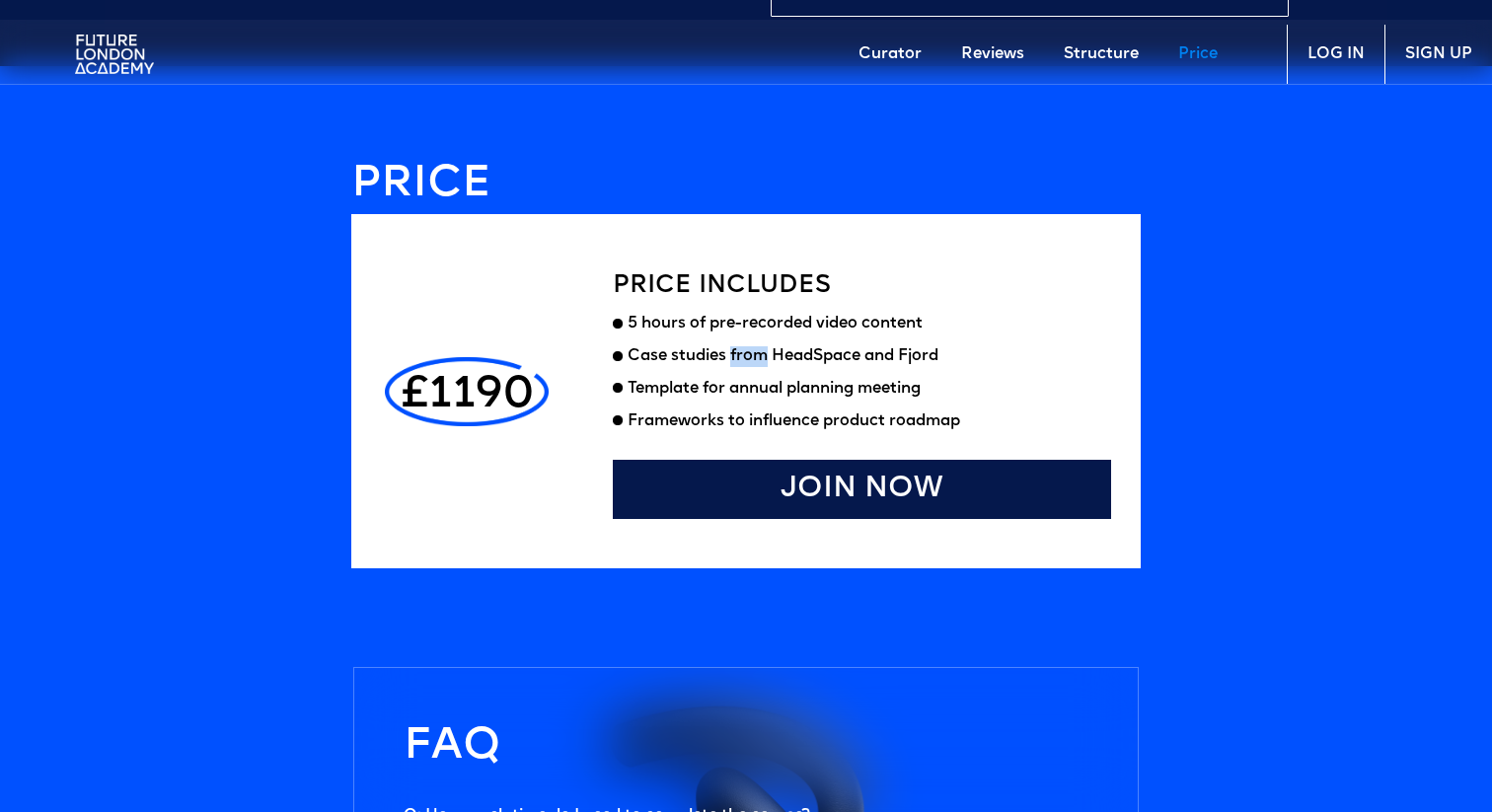
click at [752, 367] on div "Case studies from HeadSpace and Fjord" at bounding box center [782, 356] width 311 height 21
click at [776, 361] on ul "5 hours of pre-recorded video content Case studies from HeadSpace and Fjord Tem…" at bounding box center [862, 378] width 498 height 129
click at [761, 397] on div "Template for annual planning meeting" at bounding box center [869, 389] width 483 height 21
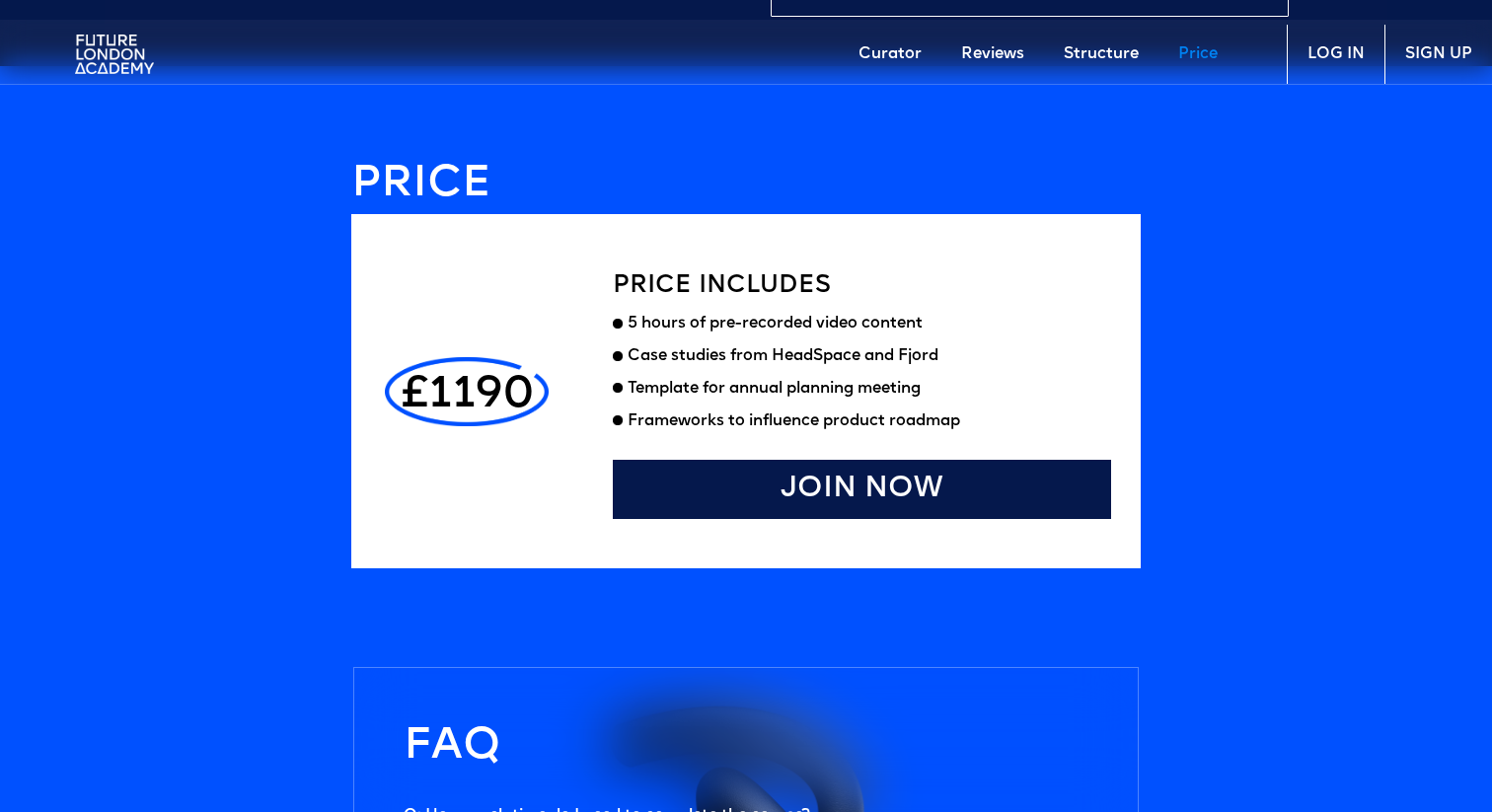
click at [761, 397] on div "Template for annual planning meeting" at bounding box center [869, 389] width 483 height 21
click at [750, 421] on ul "5 hours of pre-recorded video content Case studies from HeadSpace and Fjord Tem…" at bounding box center [862, 378] width 498 height 129
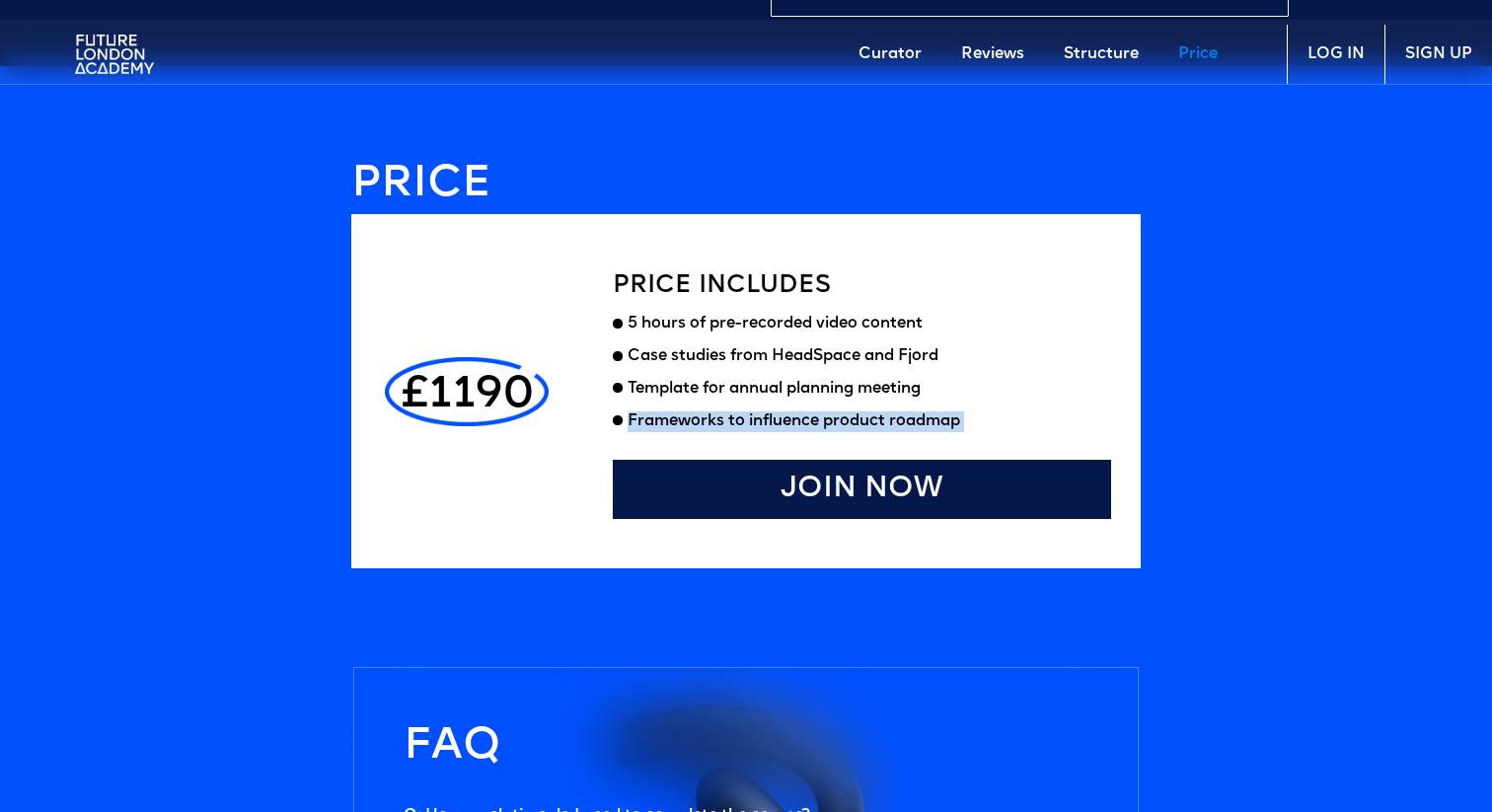
click at [766, 400] on div "Template for annual planning meeting" at bounding box center [869, 389] width 483 height 21
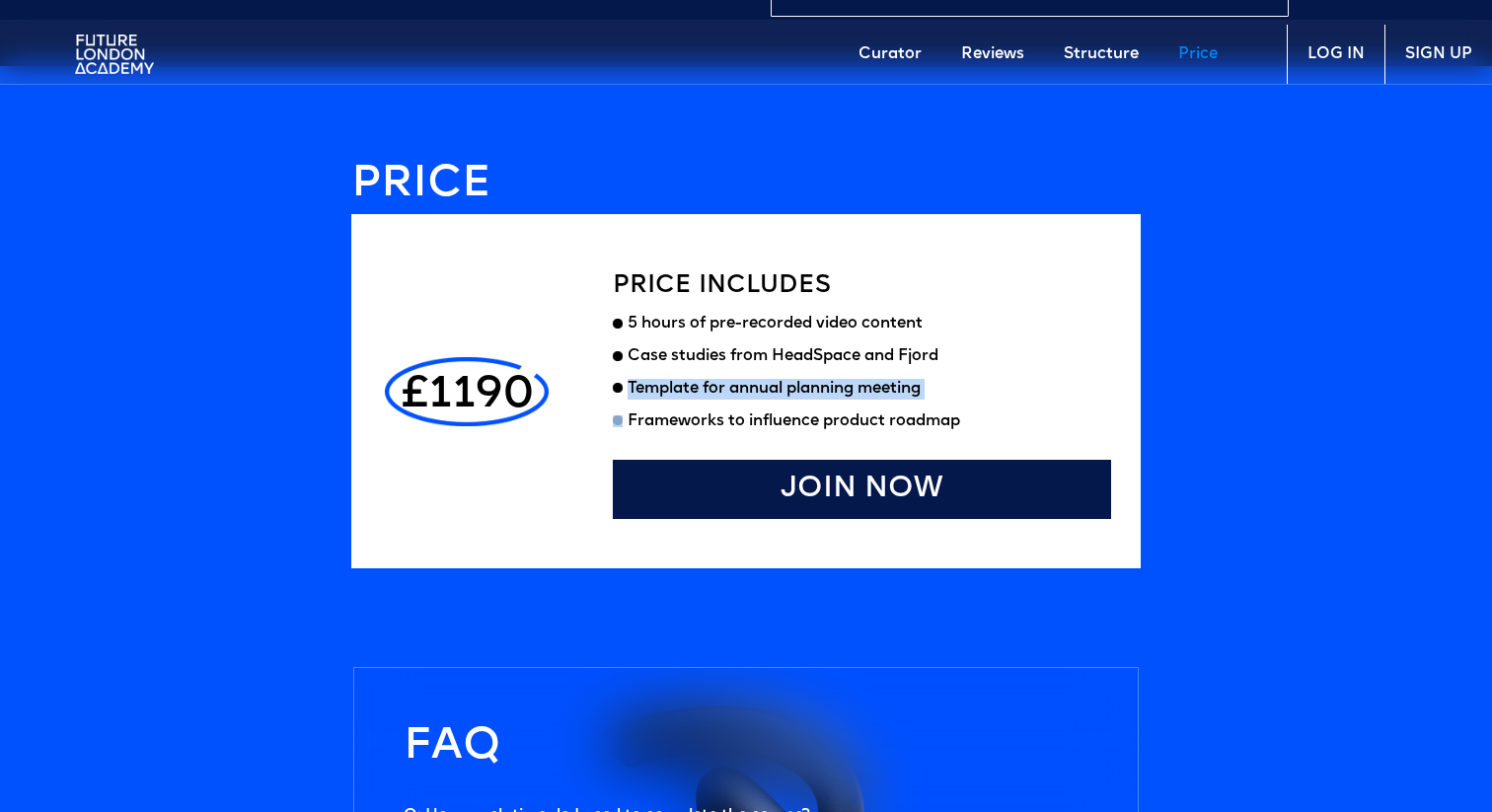
click at [521, 439] on div "£1190" at bounding box center [468, 390] width 173 height 254
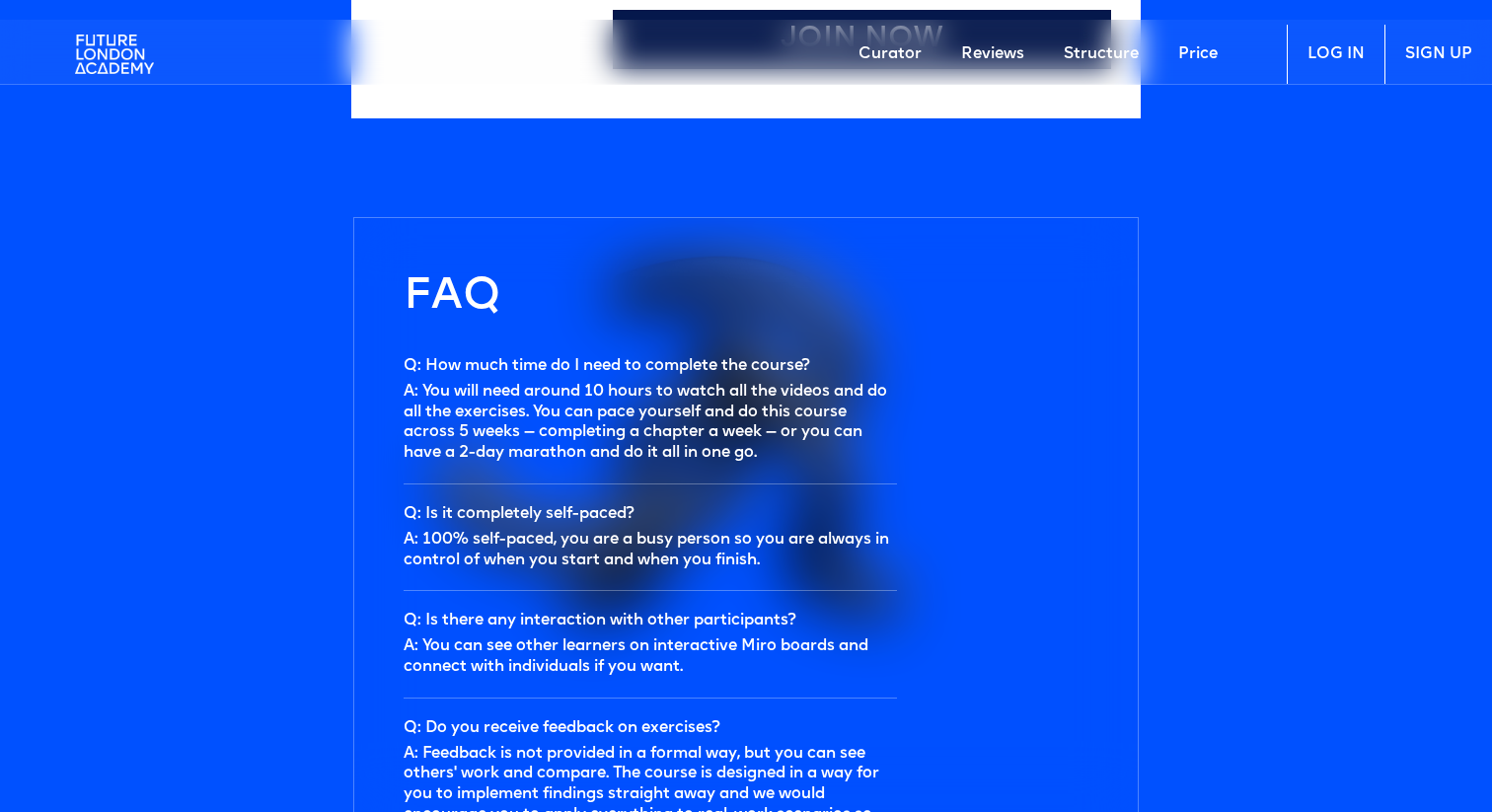
scroll to position [5927, 0]
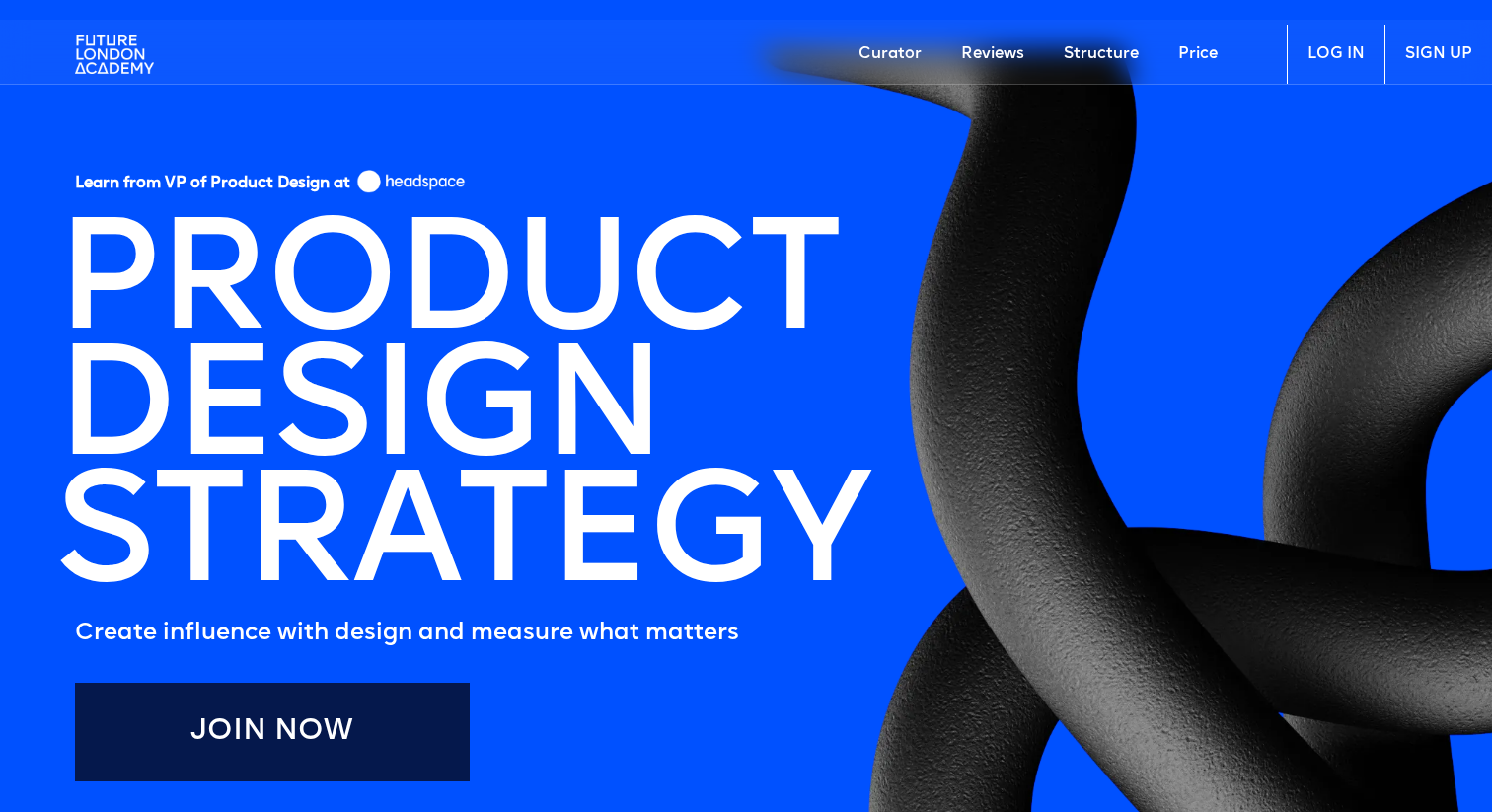
click at [413, 273] on h1 "PRODUCT DESIGN STRATEGY" at bounding box center [462, 415] width 813 height 379
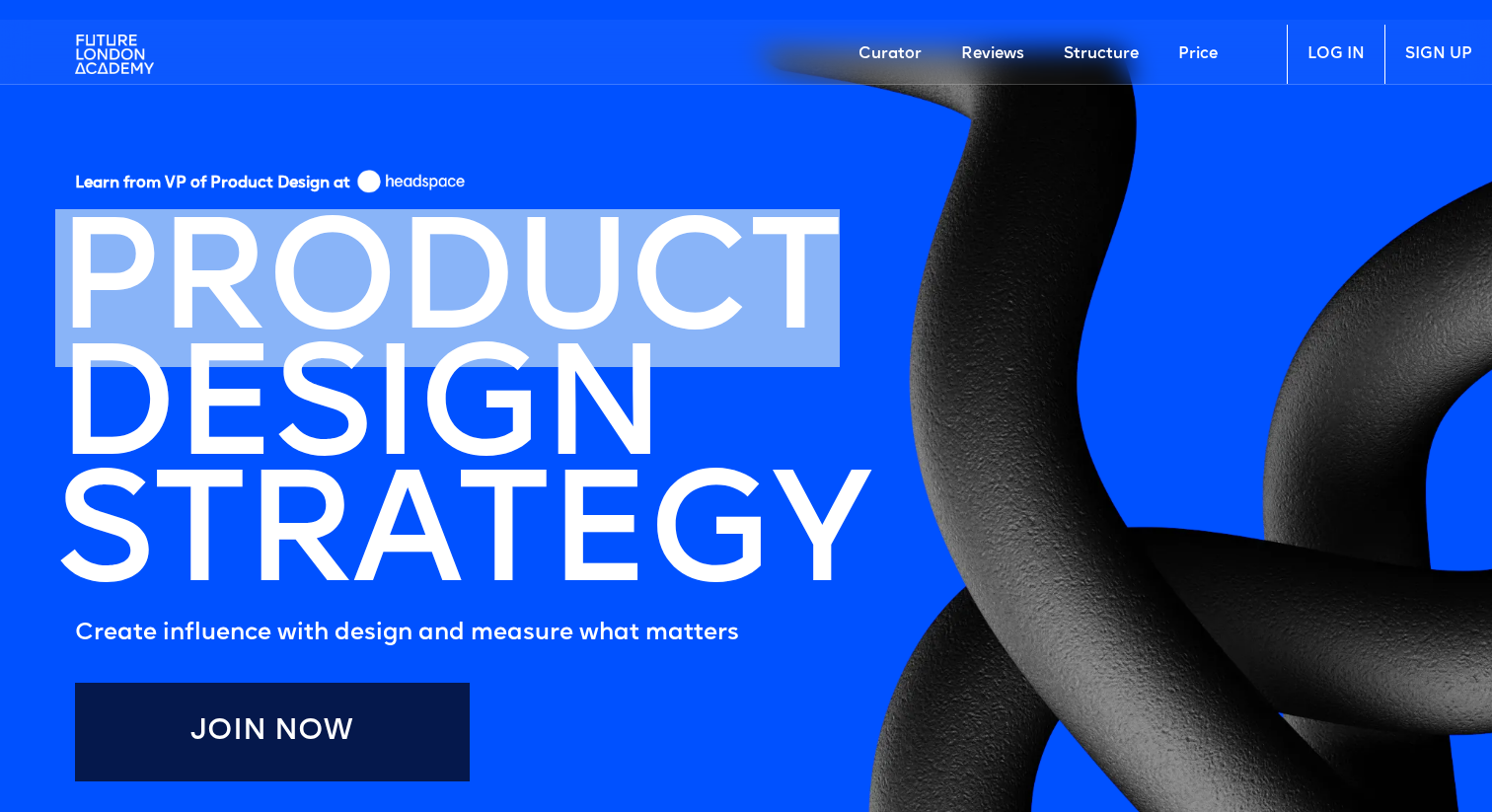
click at [413, 273] on h1 "PRODUCT DESIGN STRATEGY" at bounding box center [462, 415] width 813 height 379
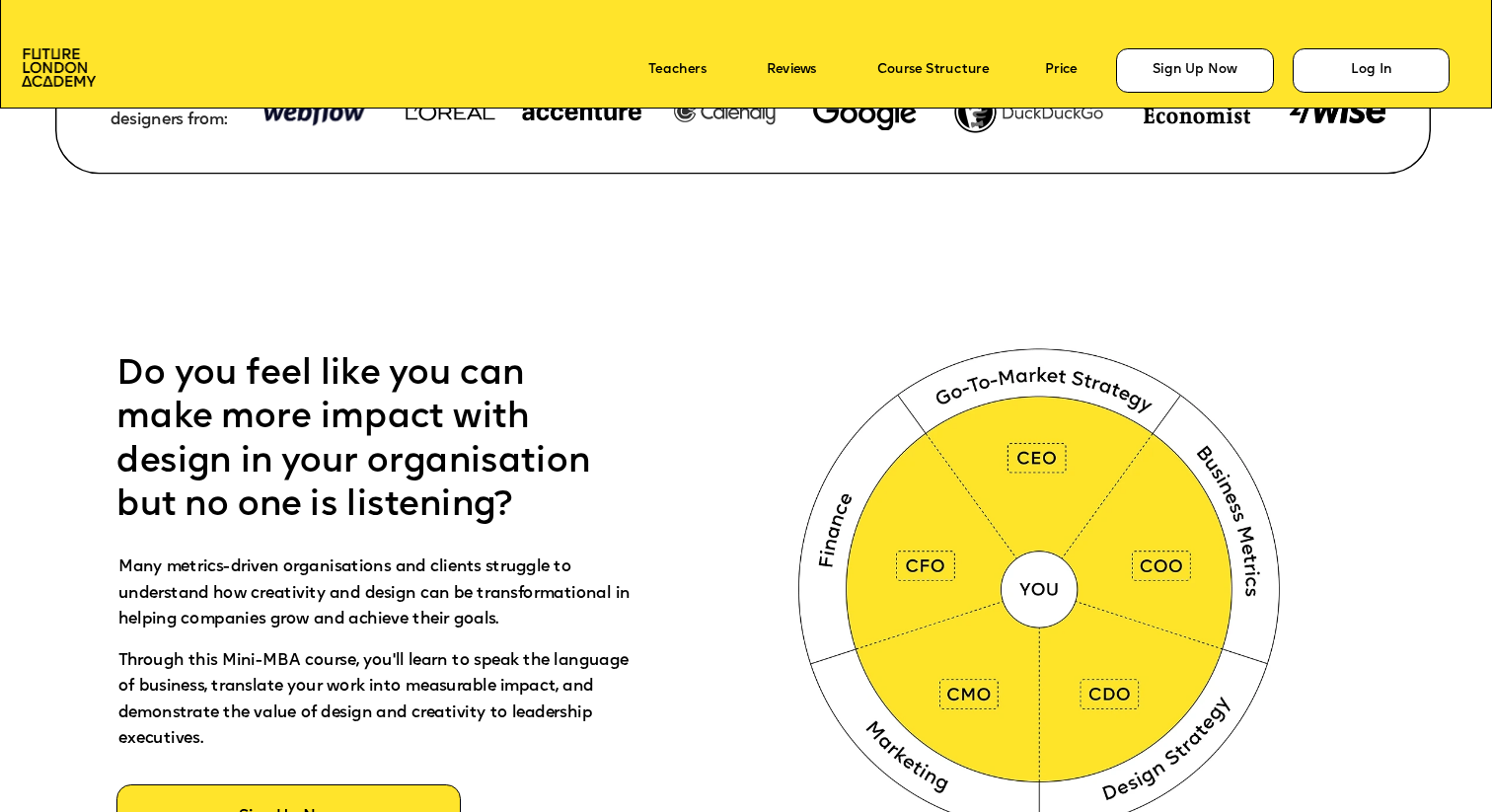
scroll to position [934, 0]
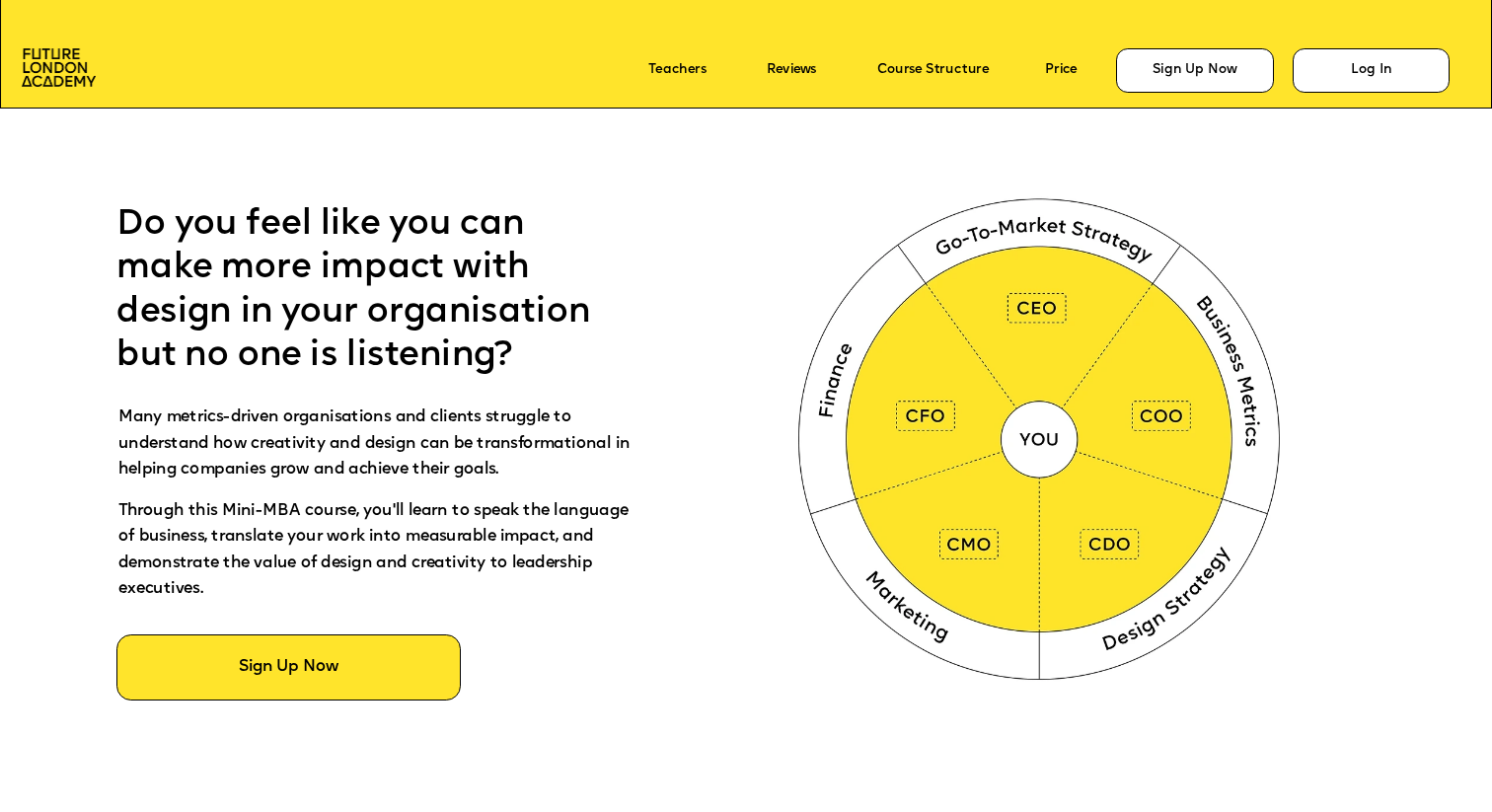
click at [1077, 343] on img at bounding box center [1042, 436] width 556 height 558
click at [1029, 297] on img at bounding box center [1042, 436] width 556 height 558
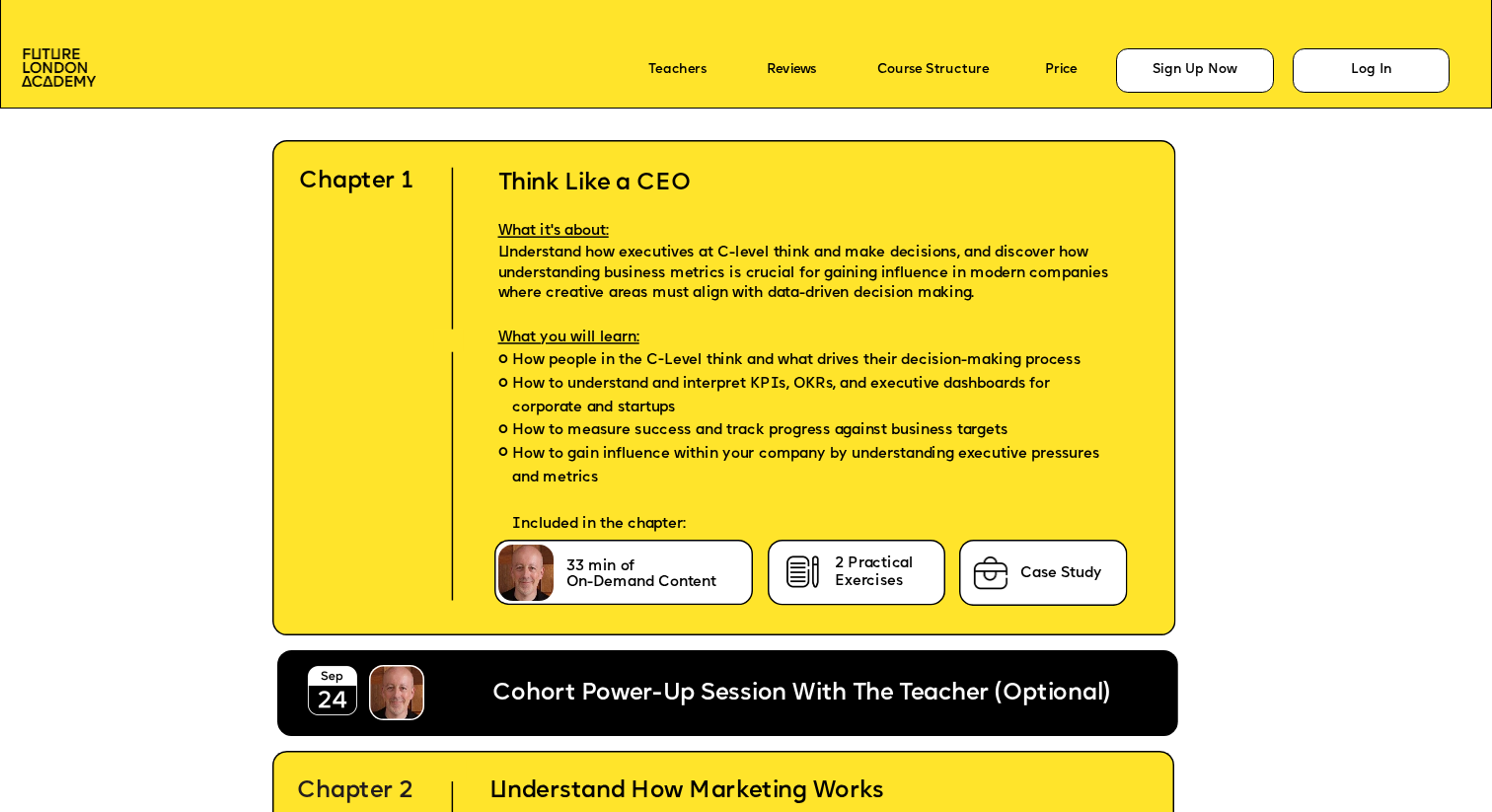
scroll to position [4535, 0]
